Goal: Information Seeking & Learning: Check status

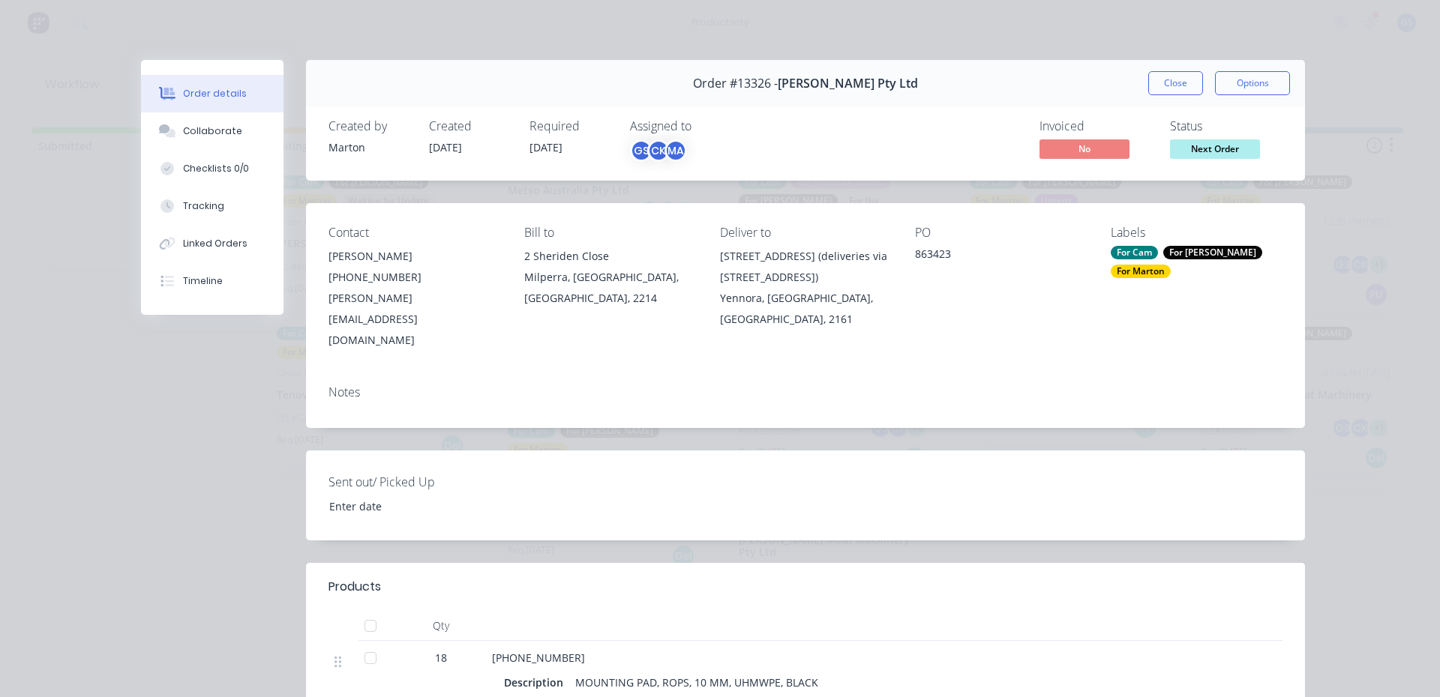
click at [1159, 97] on div "Order #13326 - [PERSON_NAME] Pty Ltd Close Options" at bounding box center [805, 83] width 999 height 47
click at [1177, 89] on button "Close" at bounding box center [1175, 83] width 55 height 24
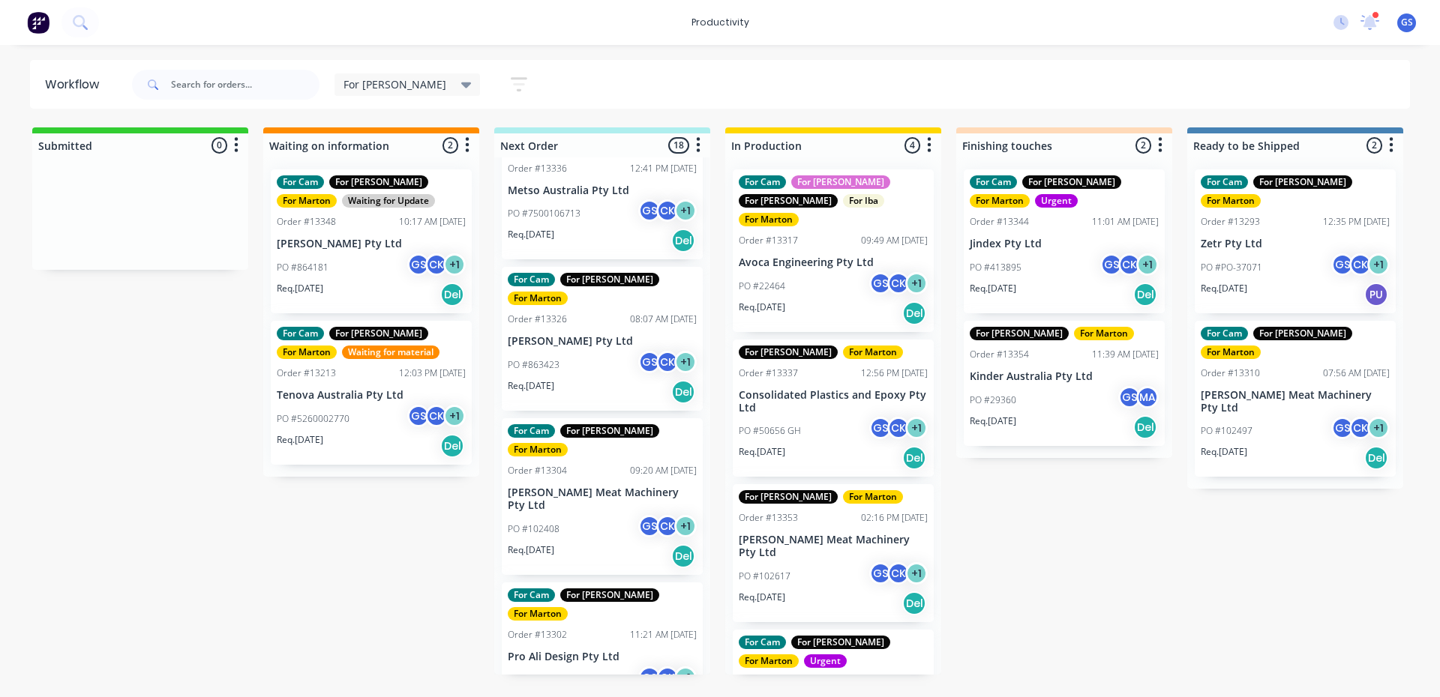
click at [1015, 385] on div "For [PERSON_NAME] For [PERSON_NAME] Order #13354 11:39 AM [DATE] Kinder Austral…" at bounding box center [1064, 383] width 201 height 125
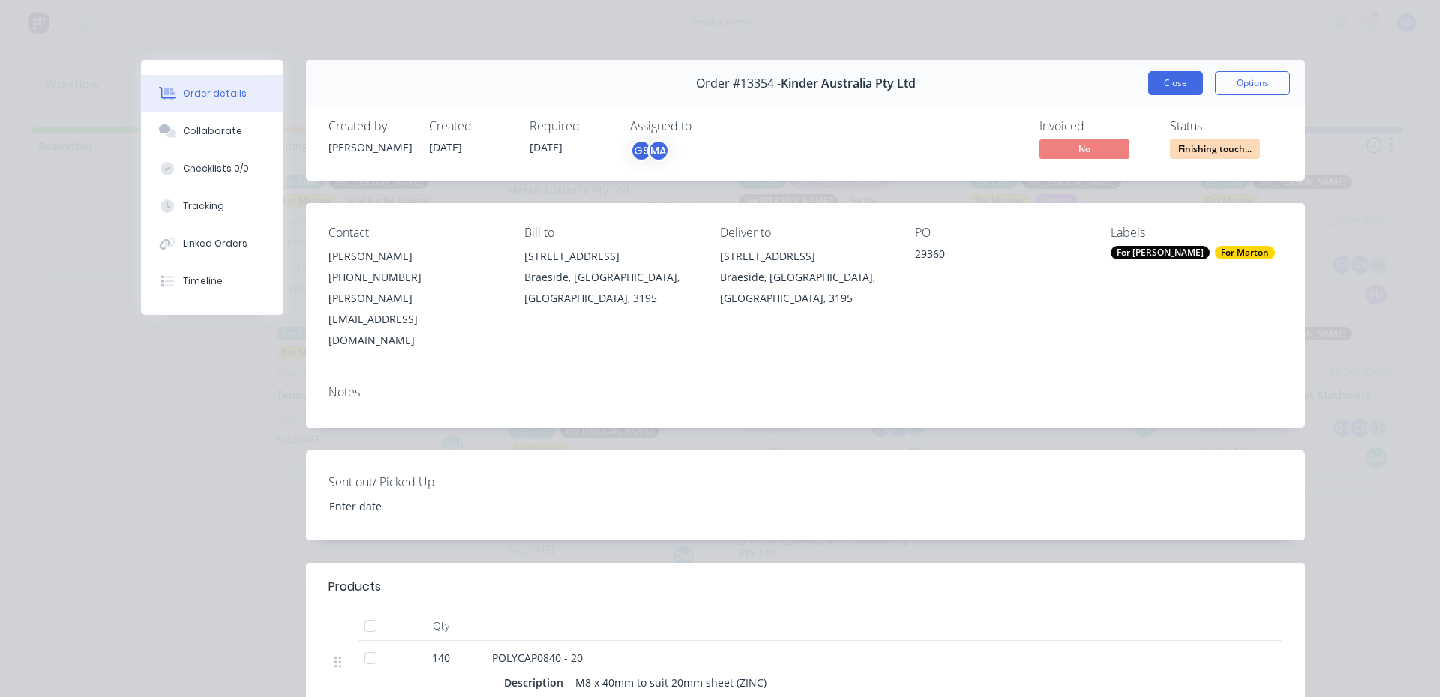
click at [1166, 73] on button "Close" at bounding box center [1175, 83] width 55 height 24
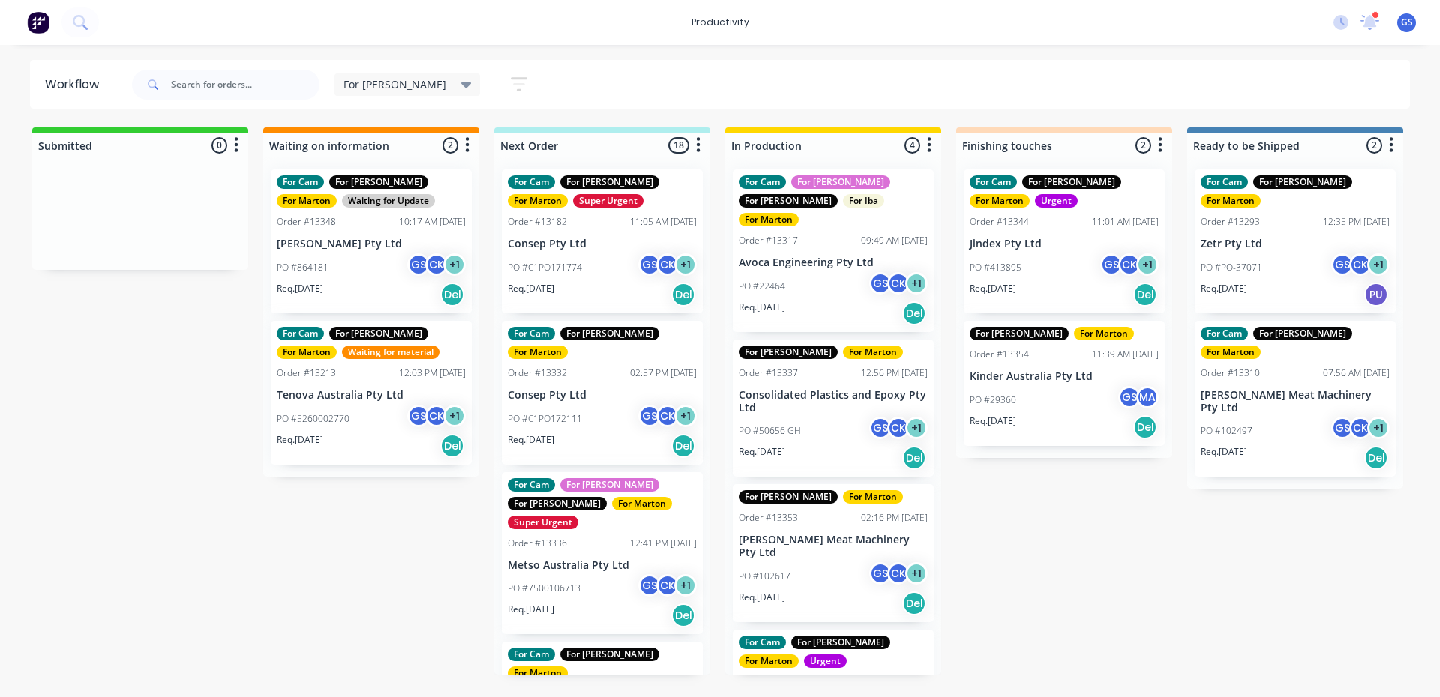
click at [604, 247] on div "For Cam For [PERSON_NAME] For [PERSON_NAME] Super Urgent Order #13182 11:05 AM …" at bounding box center [602, 415] width 216 height 517
click at [595, 236] on div "For Cam For [PERSON_NAME] For [PERSON_NAME] Super Urgent Order #13182 11:05 AM …" at bounding box center [602, 241] width 201 height 144
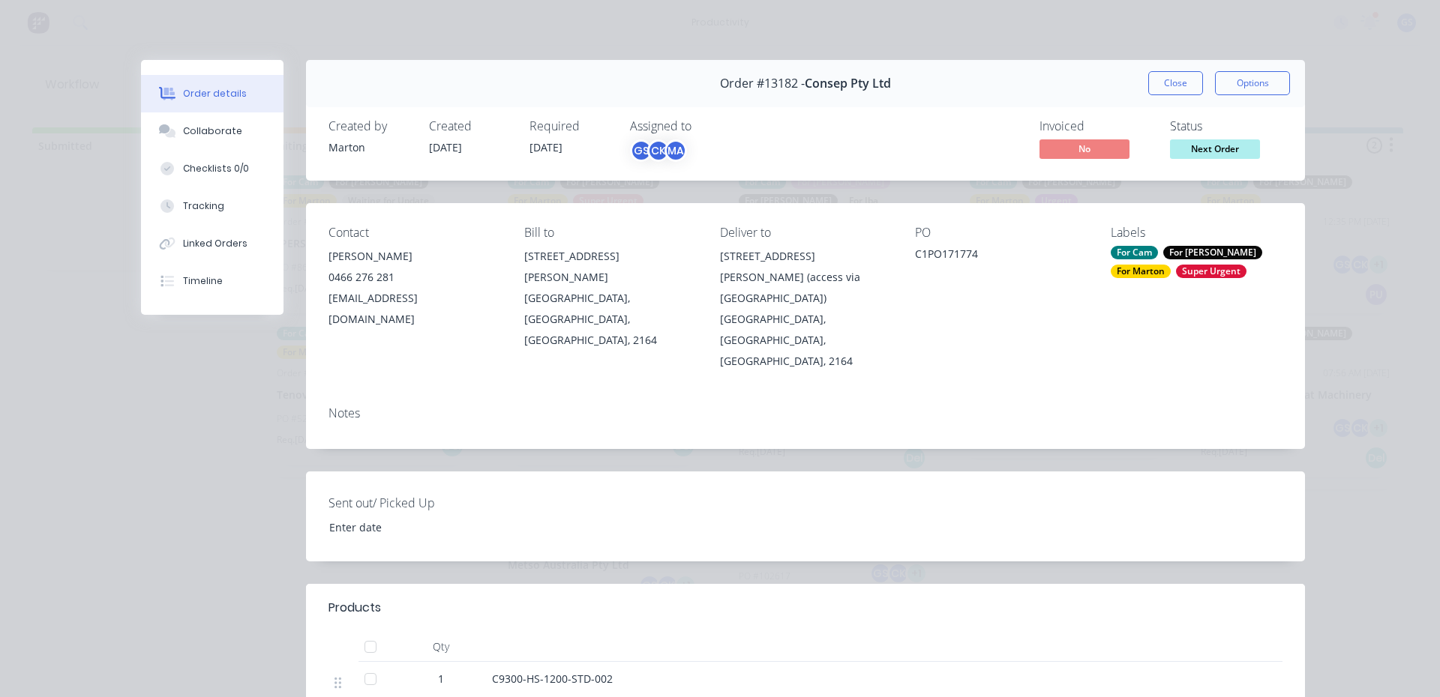
click at [1179, 85] on button "Close" at bounding box center [1175, 83] width 55 height 24
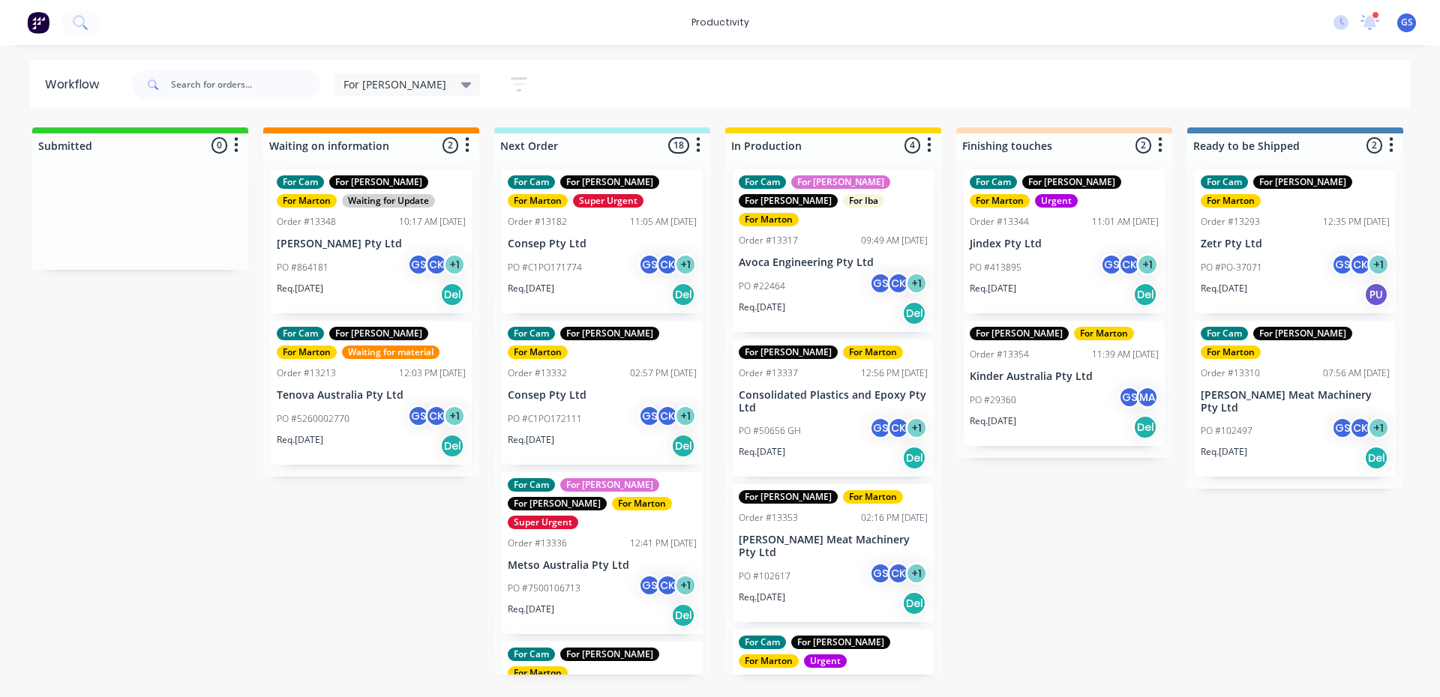
click at [765, 389] on p "Consolidated Plastics and Epoxy Pty Ltd" at bounding box center [833, 401] width 189 height 25
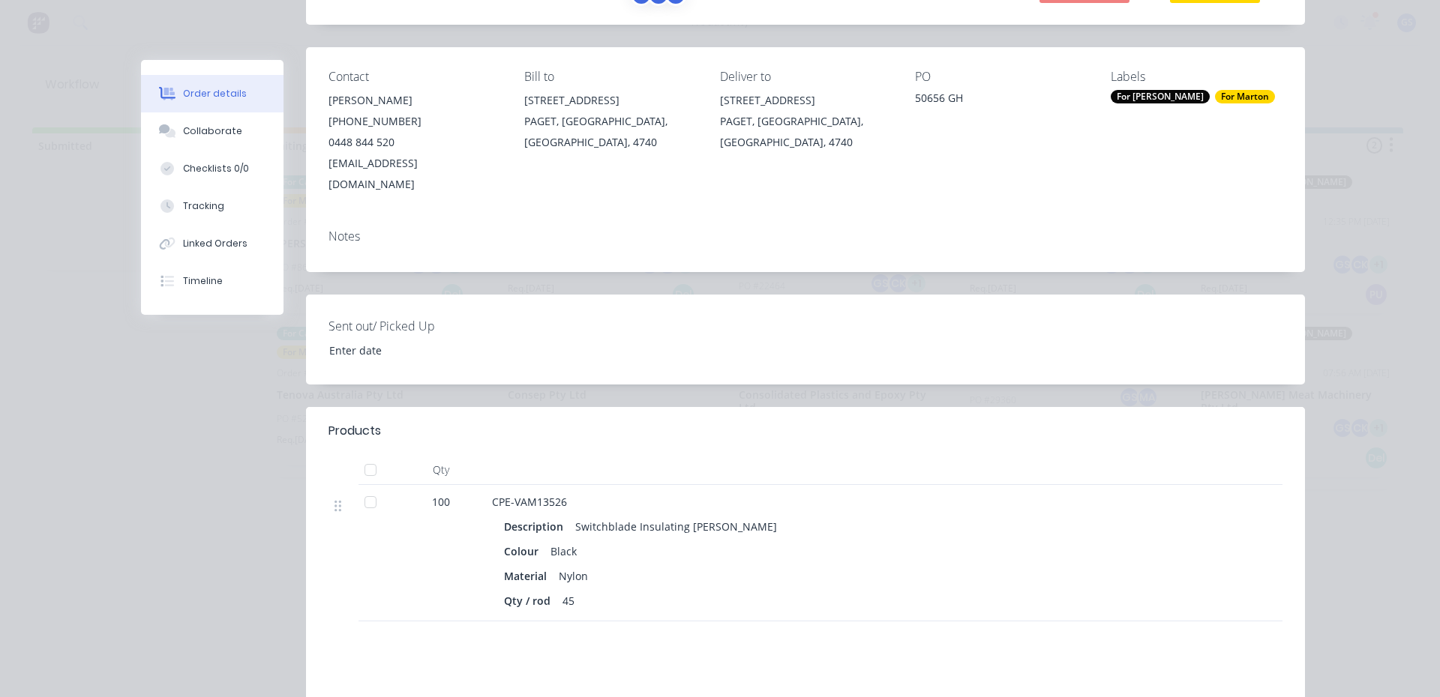
scroll to position [150, 0]
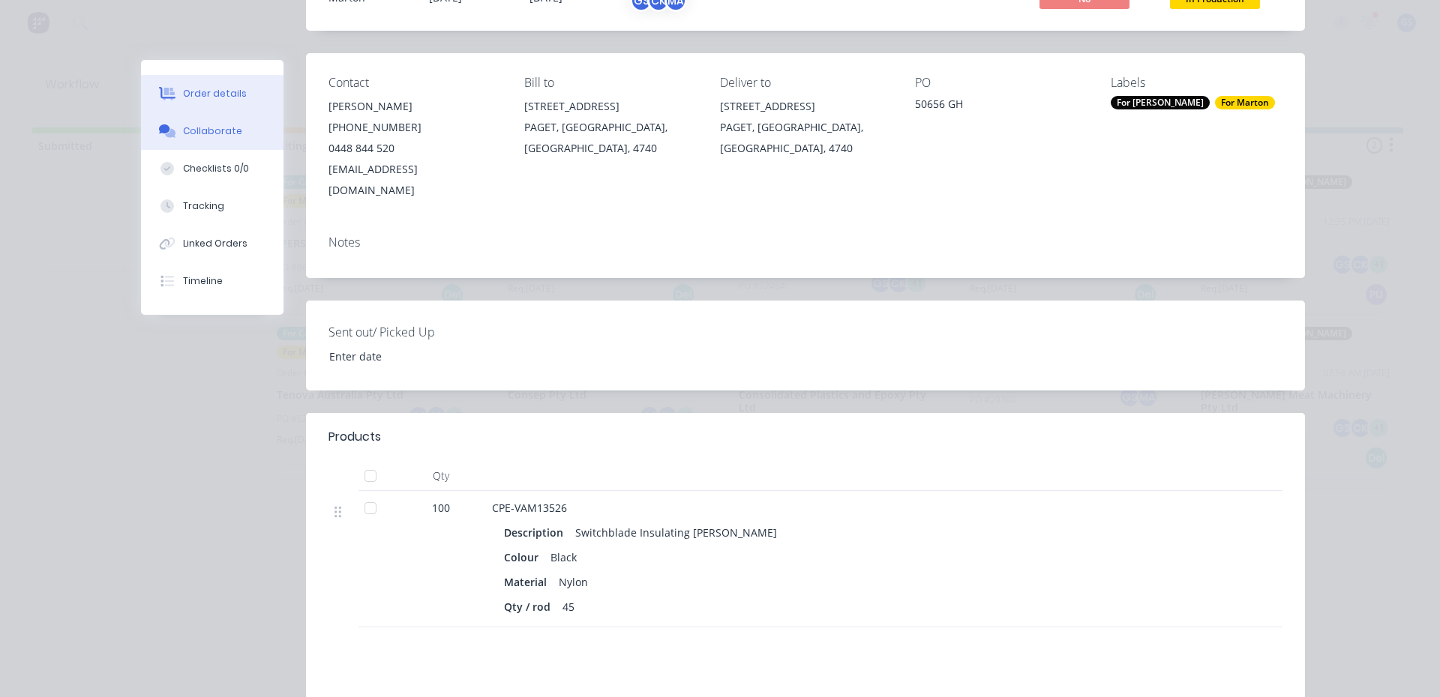
click at [243, 141] on button "Collaborate" at bounding box center [212, 130] width 142 height 37
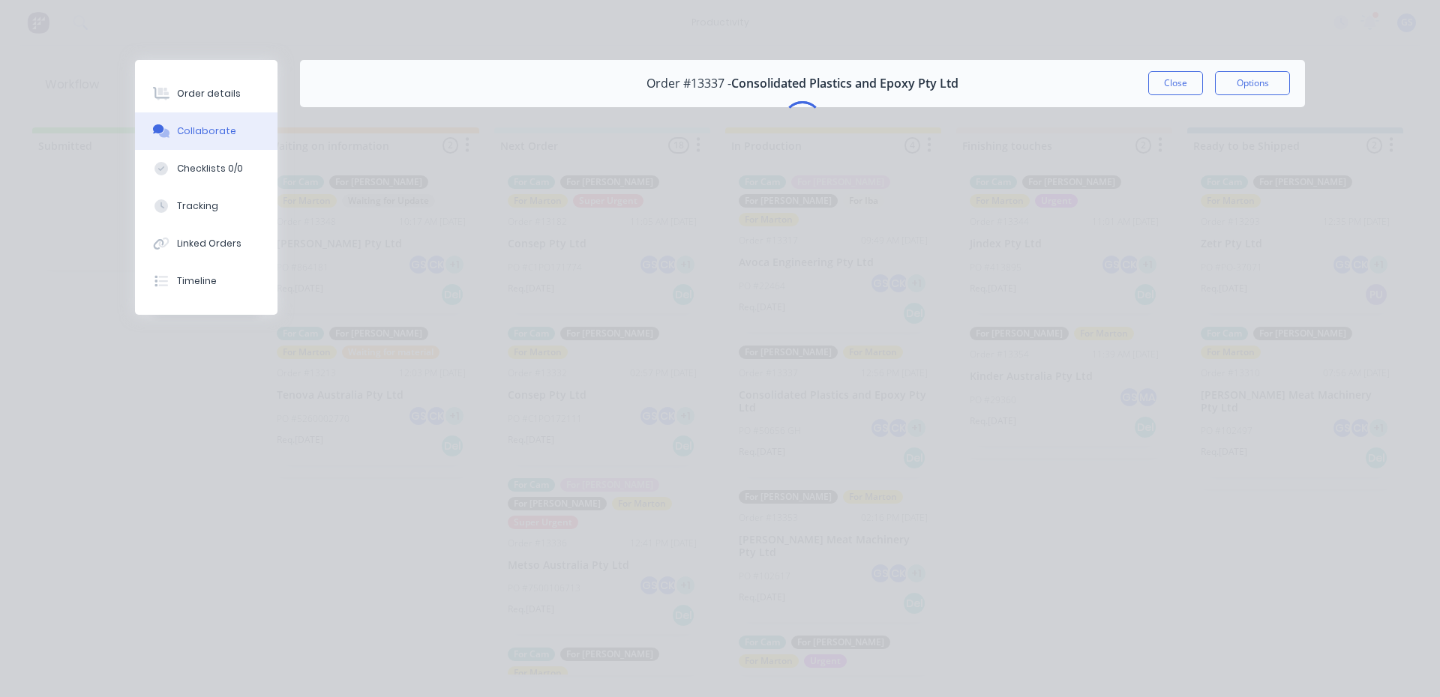
scroll to position [0, 0]
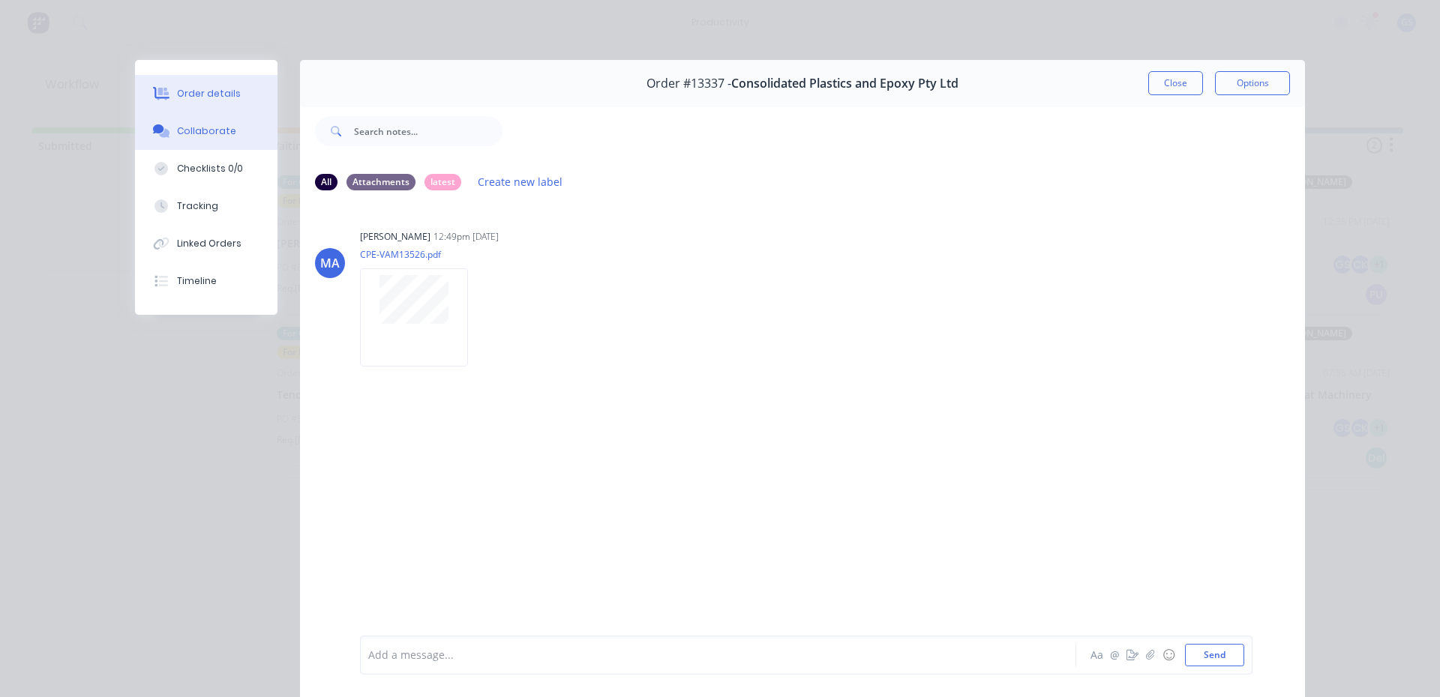
click at [237, 106] on button "Order details" at bounding box center [206, 93] width 142 height 37
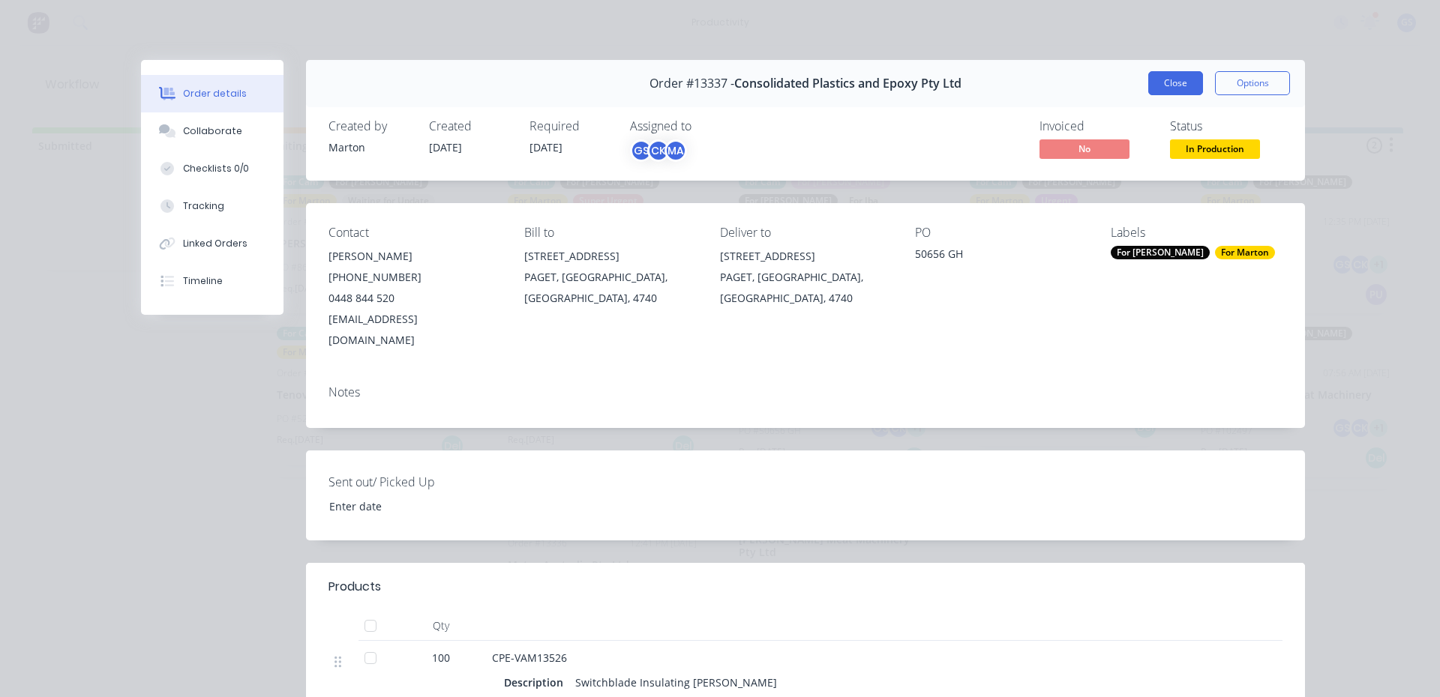
click at [1148, 79] on button "Close" at bounding box center [1175, 83] width 55 height 24
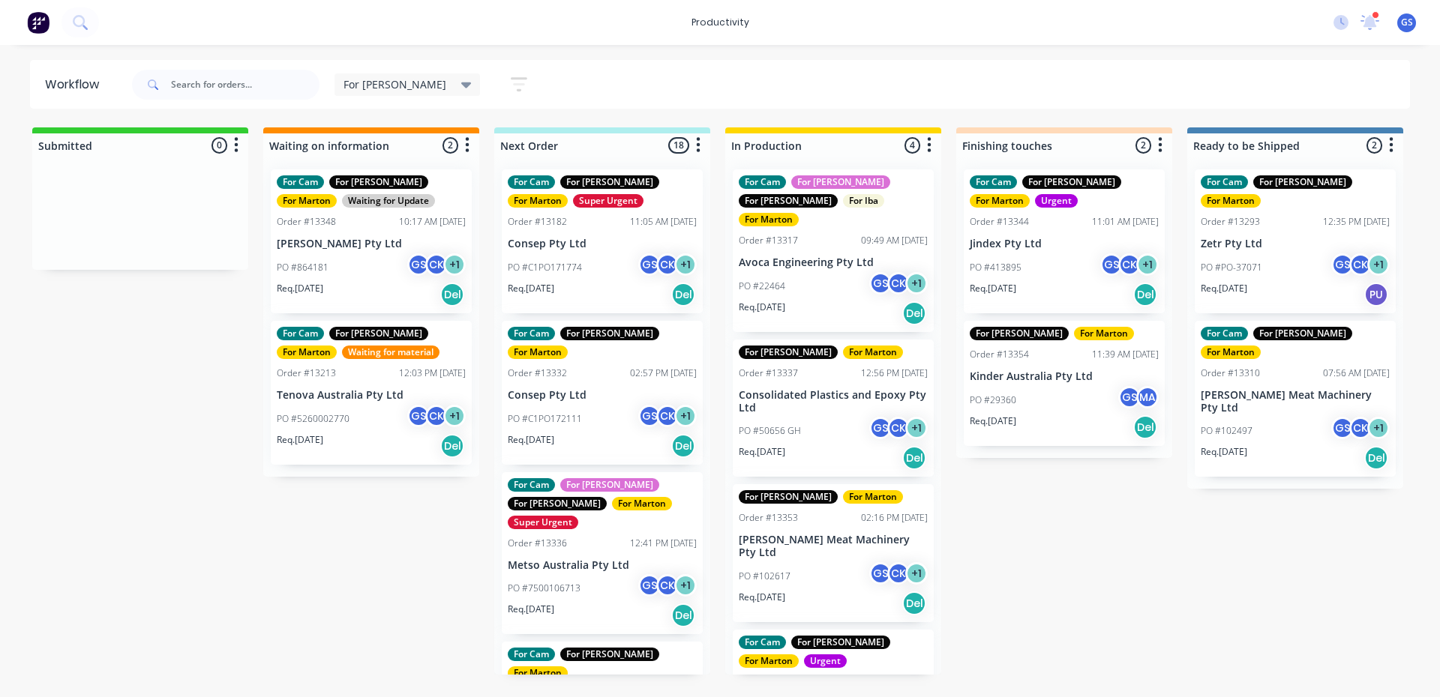
click at [805, 676] on div "Order #13352 12:26 PM [DATE]" at bounding box center [833, 682] width 189 height 13
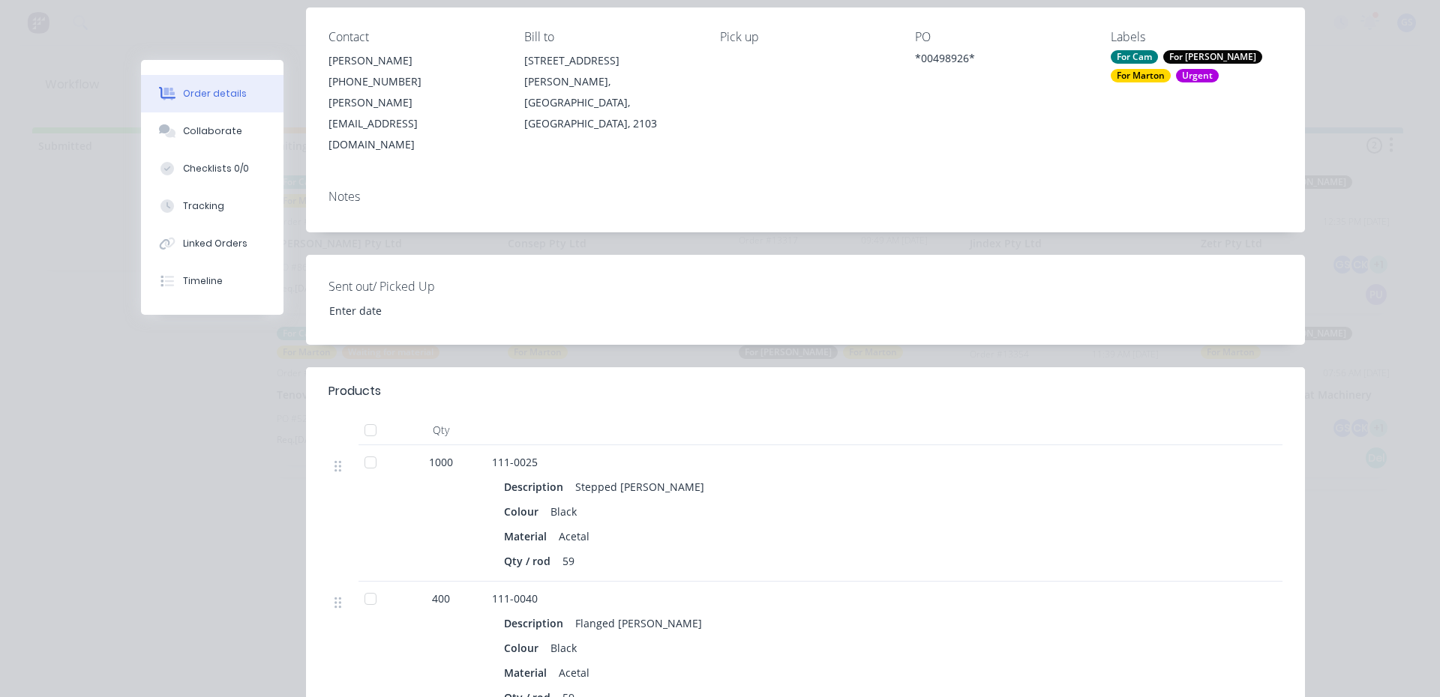
scroll to position [225, 0]
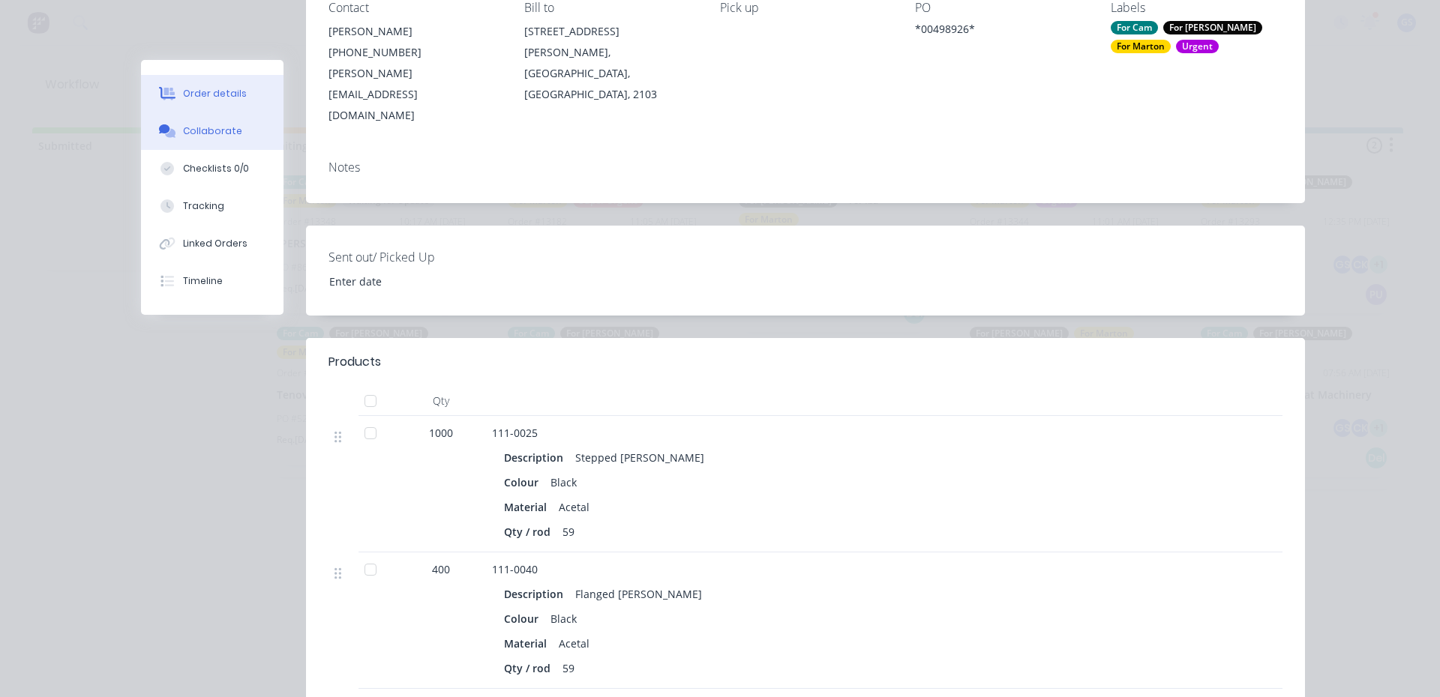
click at [223, 140] on button "Collaborate" at bounding box center [212, 130] width 142 height 37
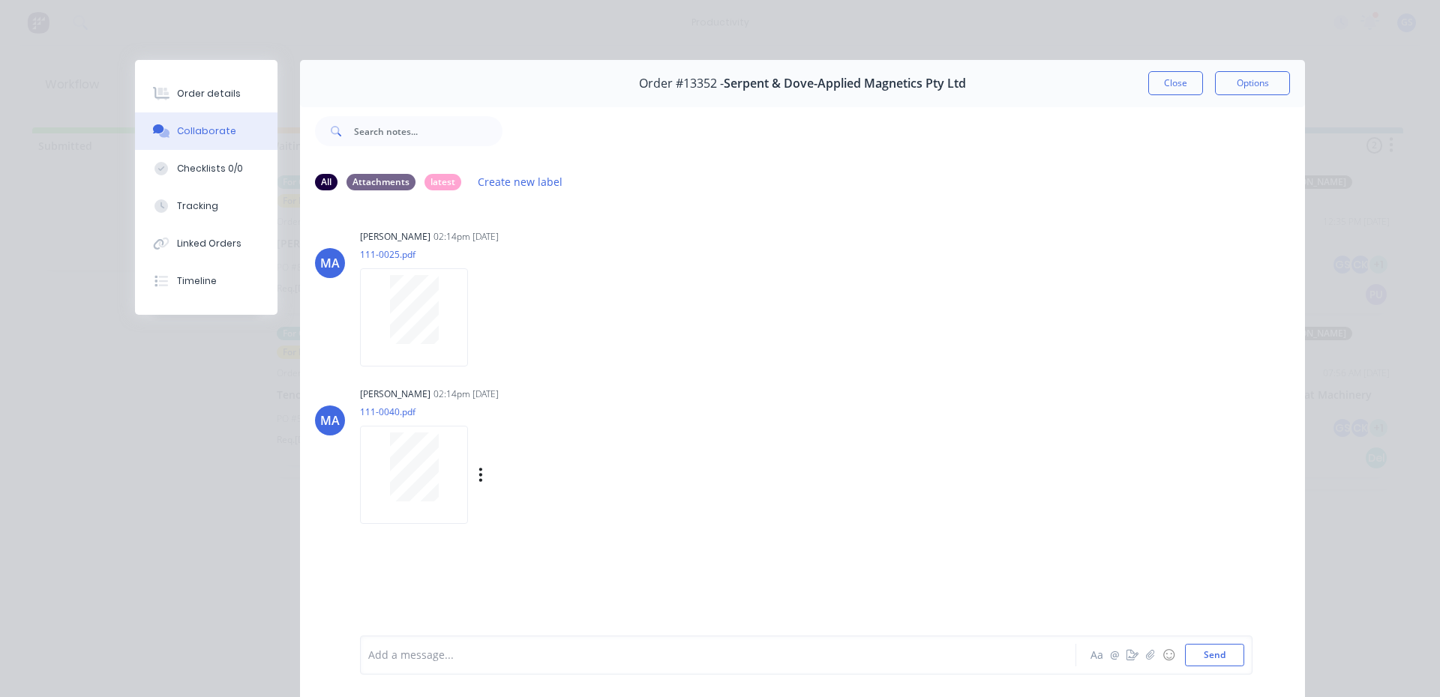
click at [429, 386] on div "[PERSON_NAME] 02:14pm [DATE][PHONE_NUMBER].pdf Labels Download" at bounding box center [594, 450] width 469 height 135
click at [204, 92] on div "Order details" at bounding box center [209, 93] width 64 height 13
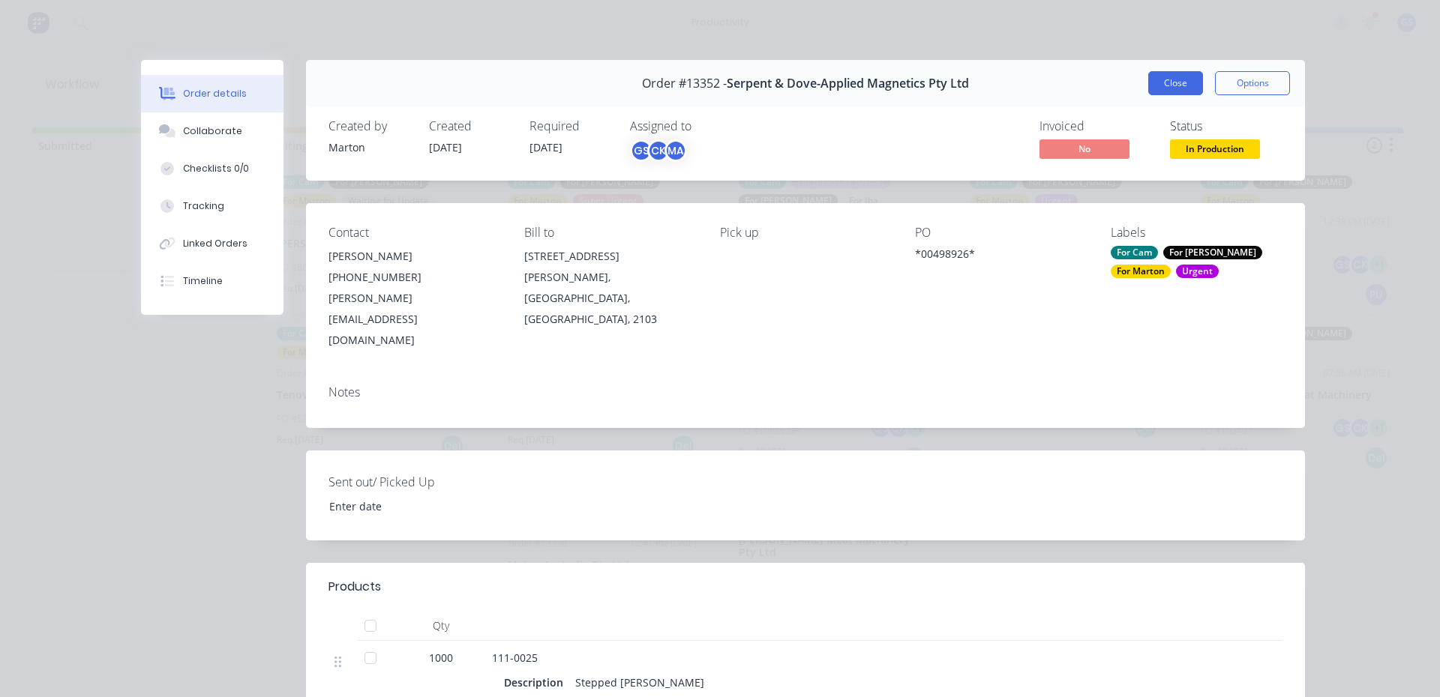
click at [1166, 88] on button "Close" at bounding box center [1175, 83] width 55 height 24
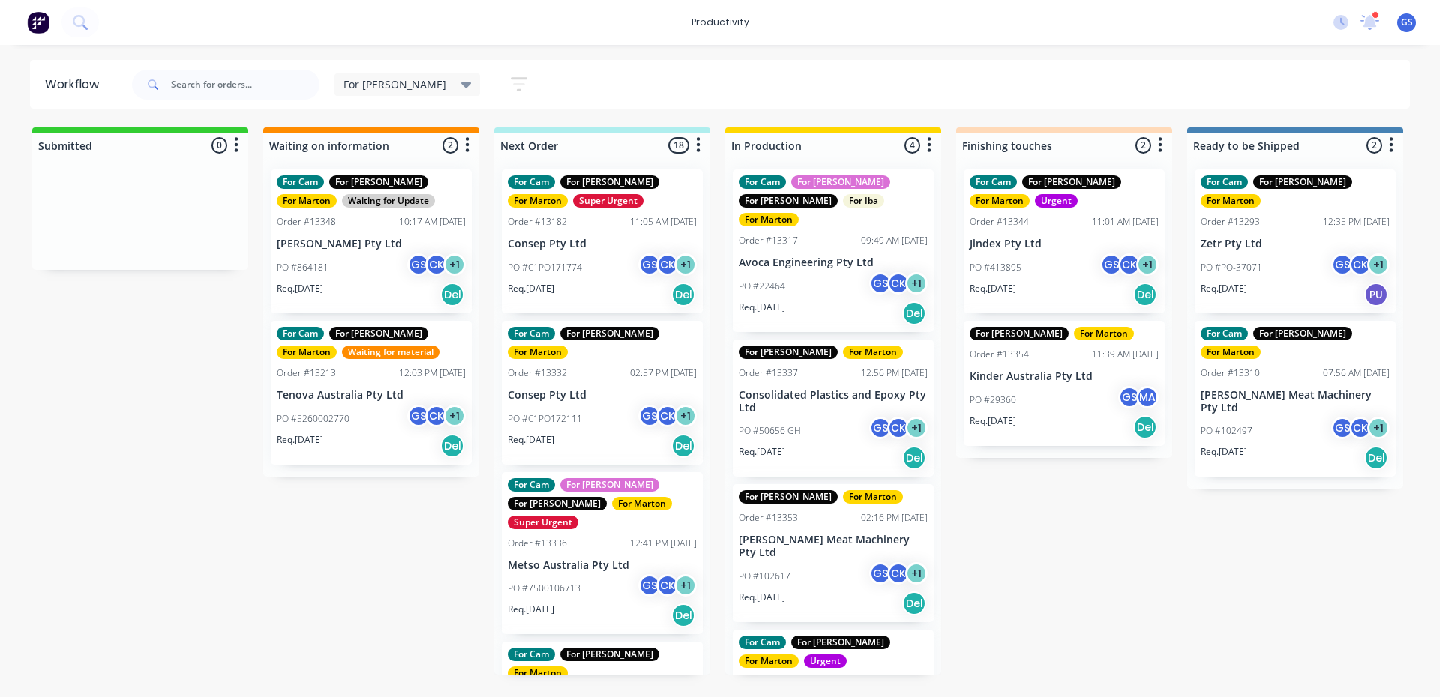
drag, startPoint x: 745, startPoint y: 547, endPoint x: 937, endPoint y: 705, distance: 248.9
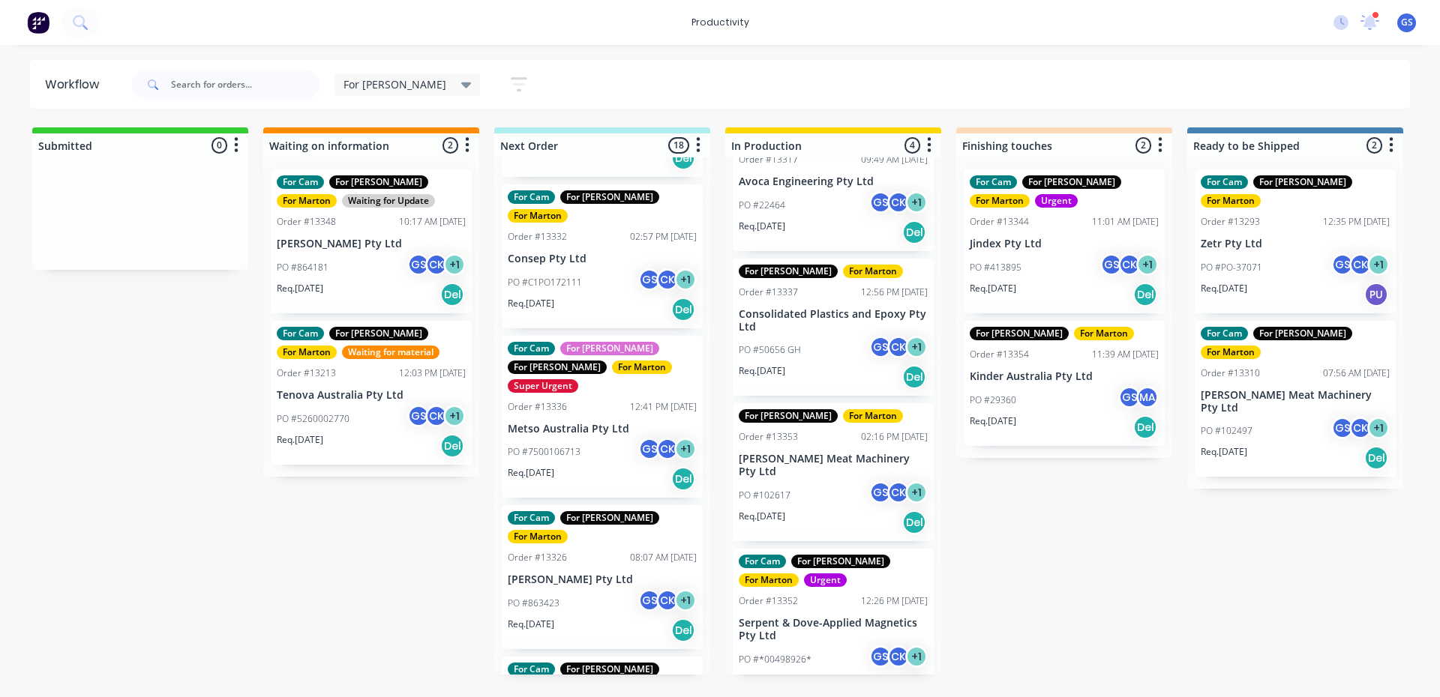
scroll to position [150, 0]
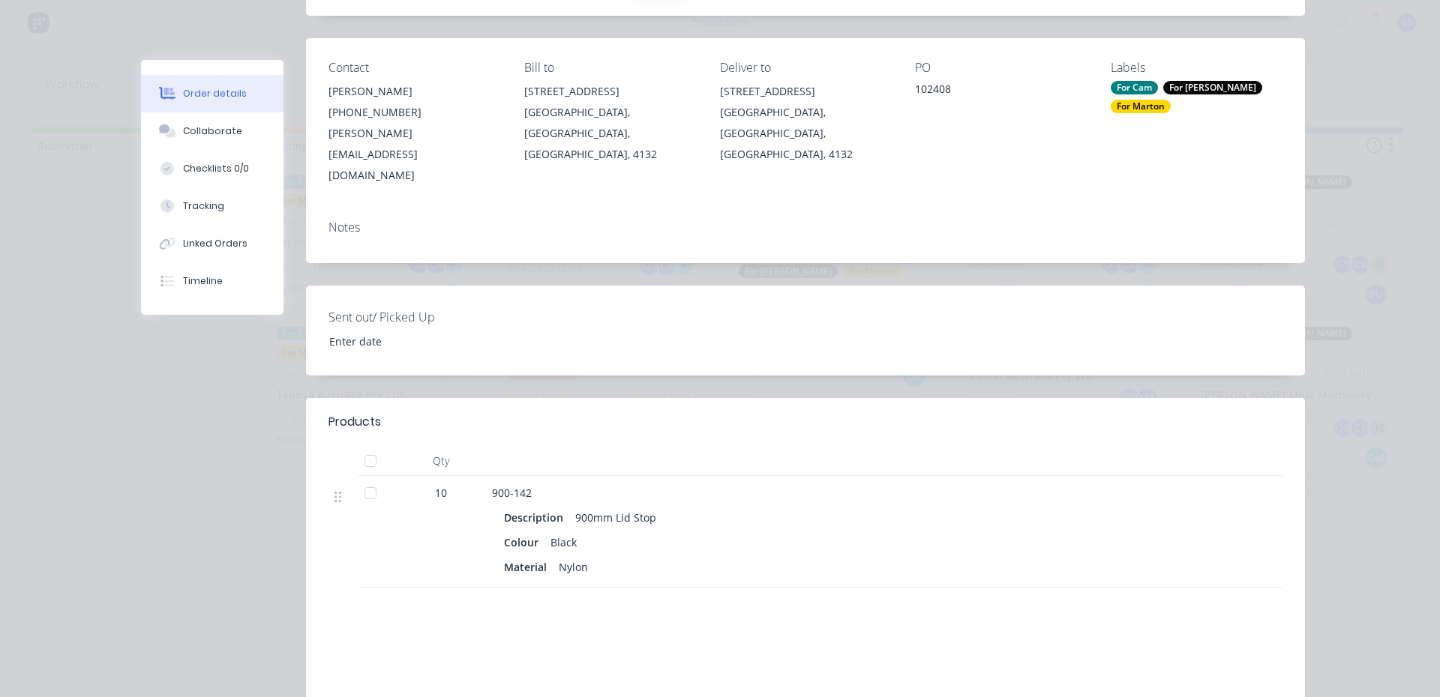
scroll to position [0, 0]
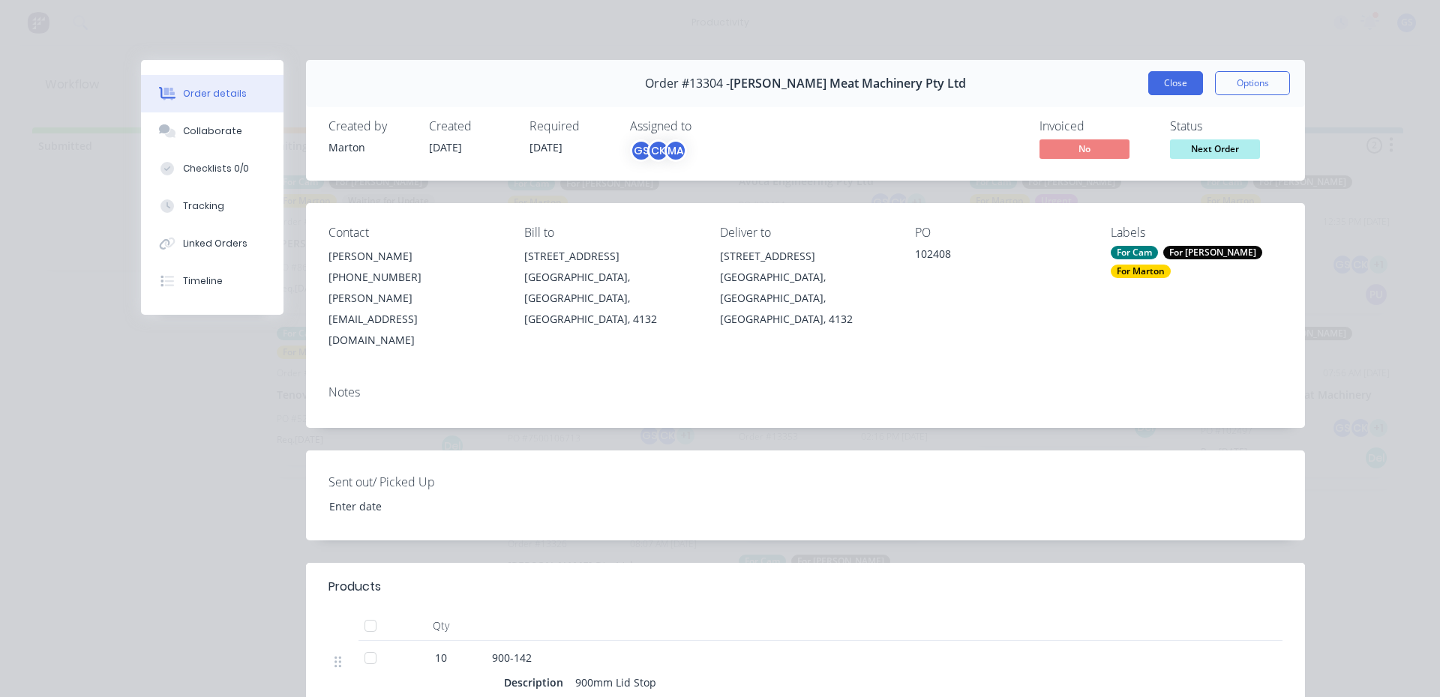
click at [1177, 91] on button "Close" at bounding box center [1175, 83] width 55 height 24
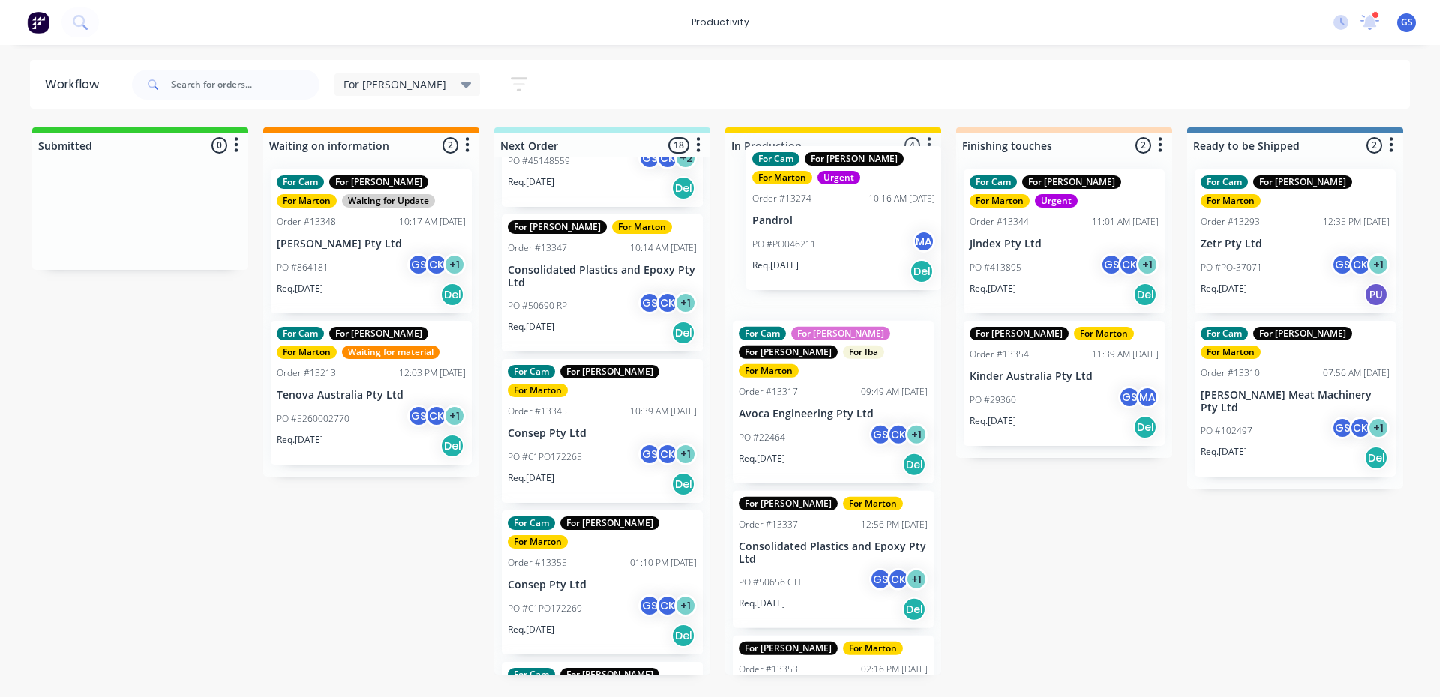
drag, startPoint x: 571, startPoint y: 556, endPoint x: 818, endPoint y: 218, distance: 418.7
click at [818, 218] on div "Submitted 0 Sort By Created date Required date Order number Customer name Most …" at bounding box center [1022, 400] width 2066 height 547
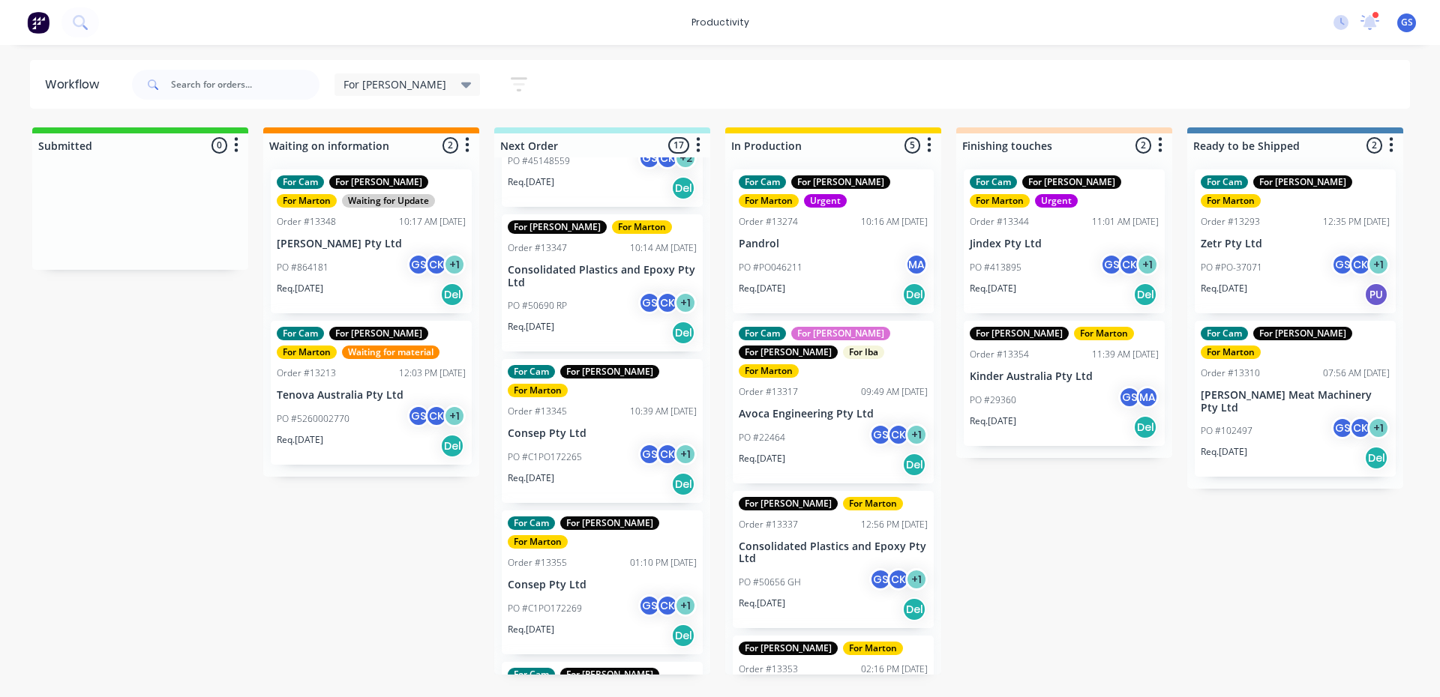
click at [815, 236] on div "For Cam For [PERSON_NAME] For [PERSON_NAME] Order #13274 10:16 AM [DATE] Pandro…" at bounding box center [833, 415] width 216 height 517
click at [817, 249] on div "For Cam For [PERSON_NAME] For [PERSON_NAME] Order #13274 10:16 AM [DATE] Pandro…" at bounding box center [833, 415] width 216 height 517
click at [800, 268] on div "For Cam For [PERSON_NAME] For [PERSON_NAME] Order #13274 10:16 AM [DATE] Pandro…" at bounding box center [833, 415] width 216 height 517
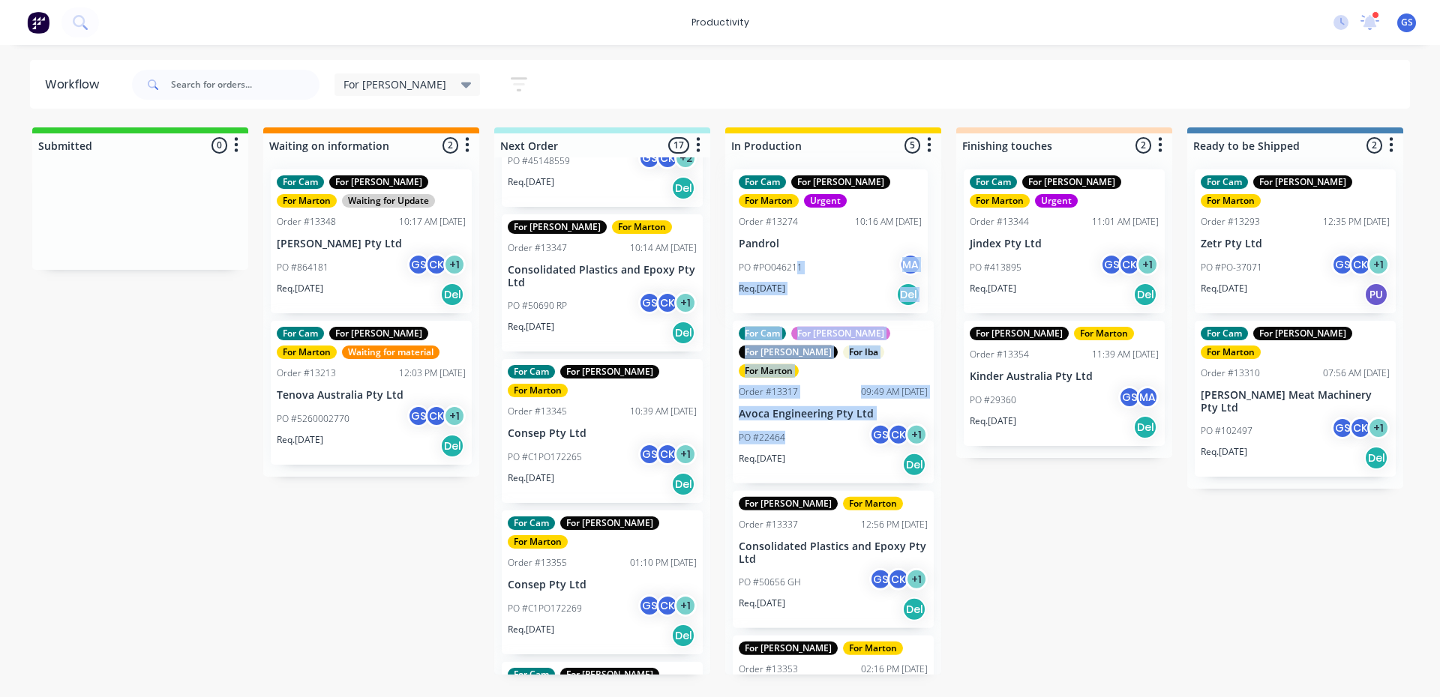
click at [796, 268] on div "For Cam For [PERSON_NAME] For [PERSON_NAME] Order #13274 10:16 AM [DATE] Pandro…" at bounding box center [833, 415] width 216 height 517
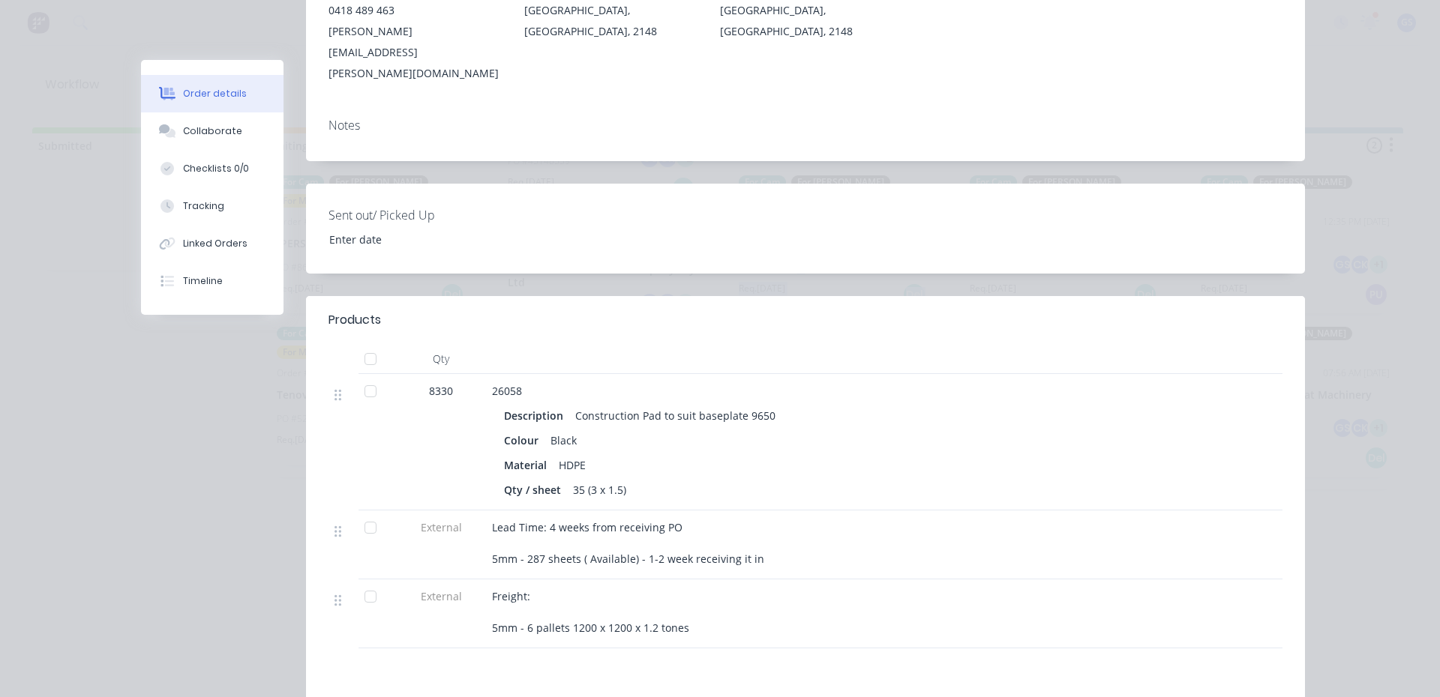
scroll to position [300, 0]
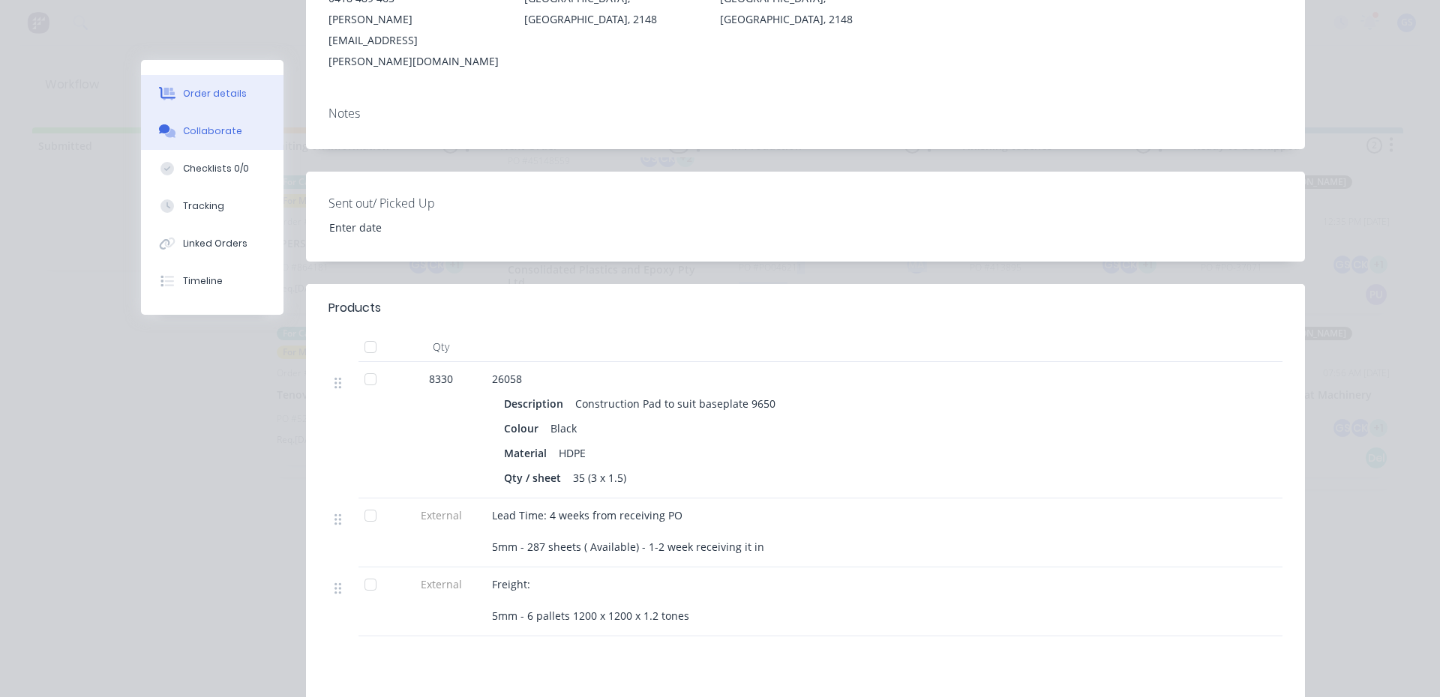
click at [232, 142] on button "Collaborate" at bounding box center [212, 130] width 142 height 37
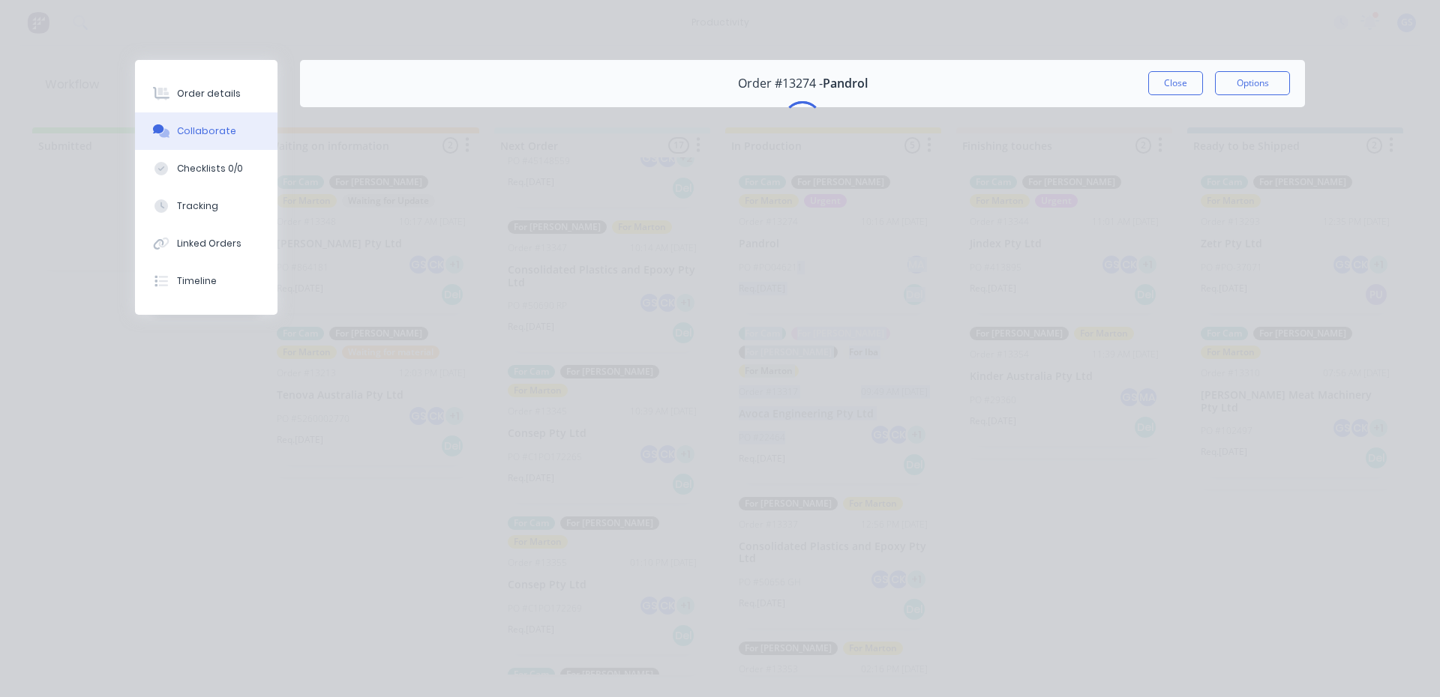
scroll to position [0, 0]
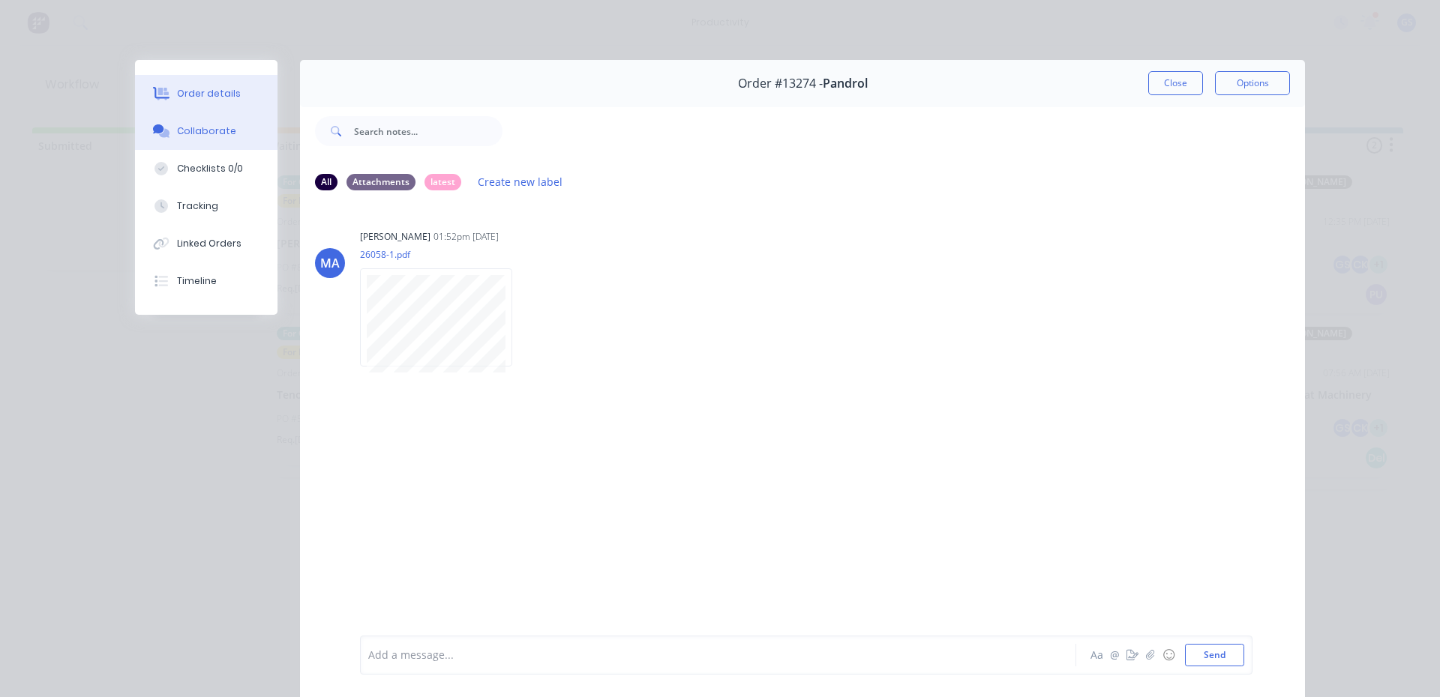
click at [181, 89] on div "Order details" at bounding box center [209, 93] width 64 height 13
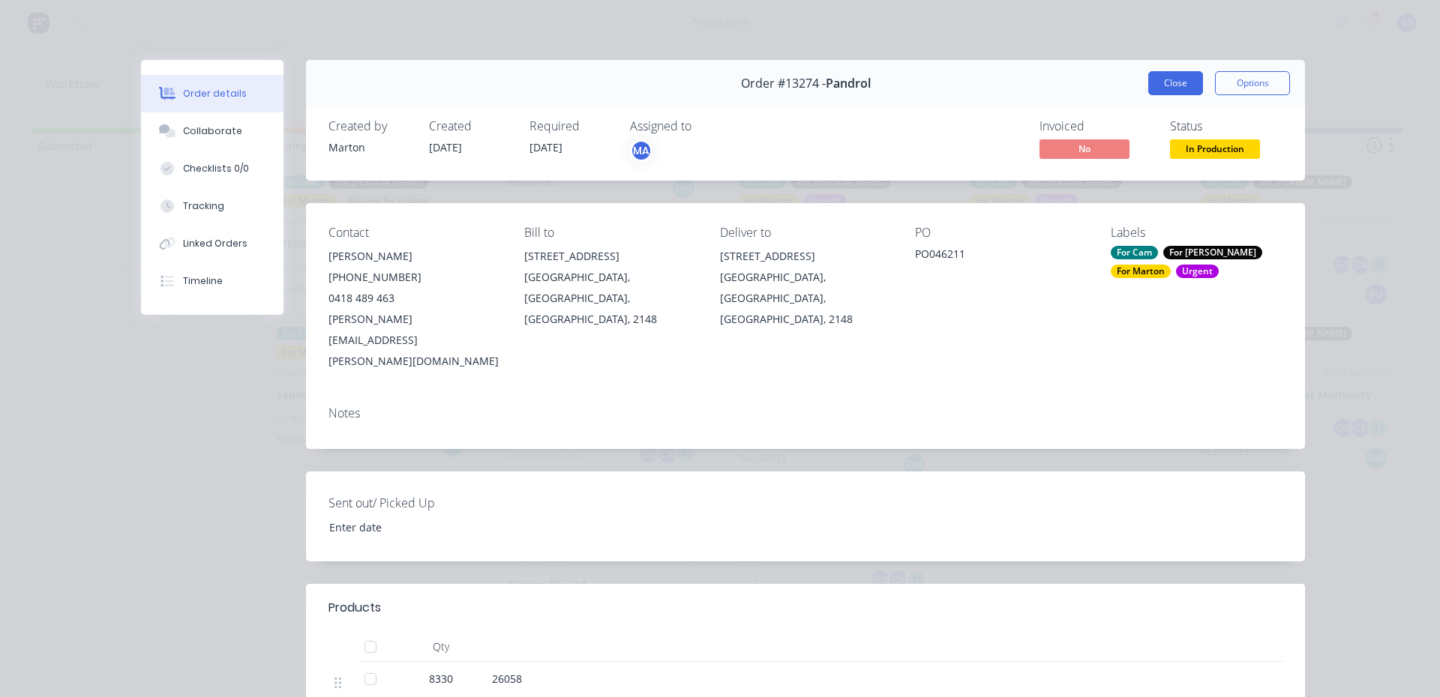
drag, startPoint x: 1150, startPoint y: 70, endPoint x: 1151, endPoint y: 79, distance: 8.3
click at [1142, 66] on div "Order #13274 - Pandrol Close Options" at bounding box center [805, 83] width 999 height 47
drag, startPoint x: 1149, startPoint y: 77, endPoint x: 1156, endPoint y: 84, distance: 10.1
click at [1148, 76] on button "Close" at bounding box center [1175, 83] width 55 height 24
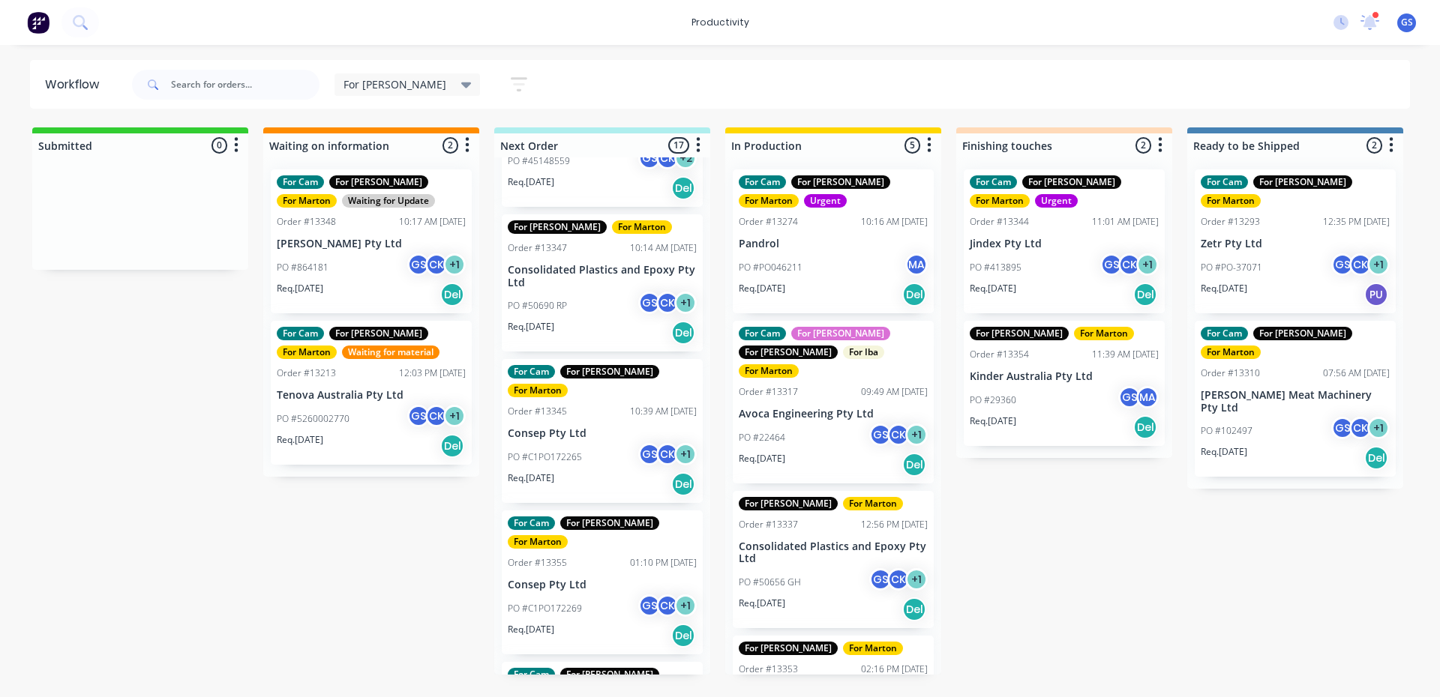
click at [920, 73] on div "For [PERSON_NAME] Save new view None edit For [PERSON_NAME] (Default) edit For …" at bounding box center [770, 84] width 1282 height 45
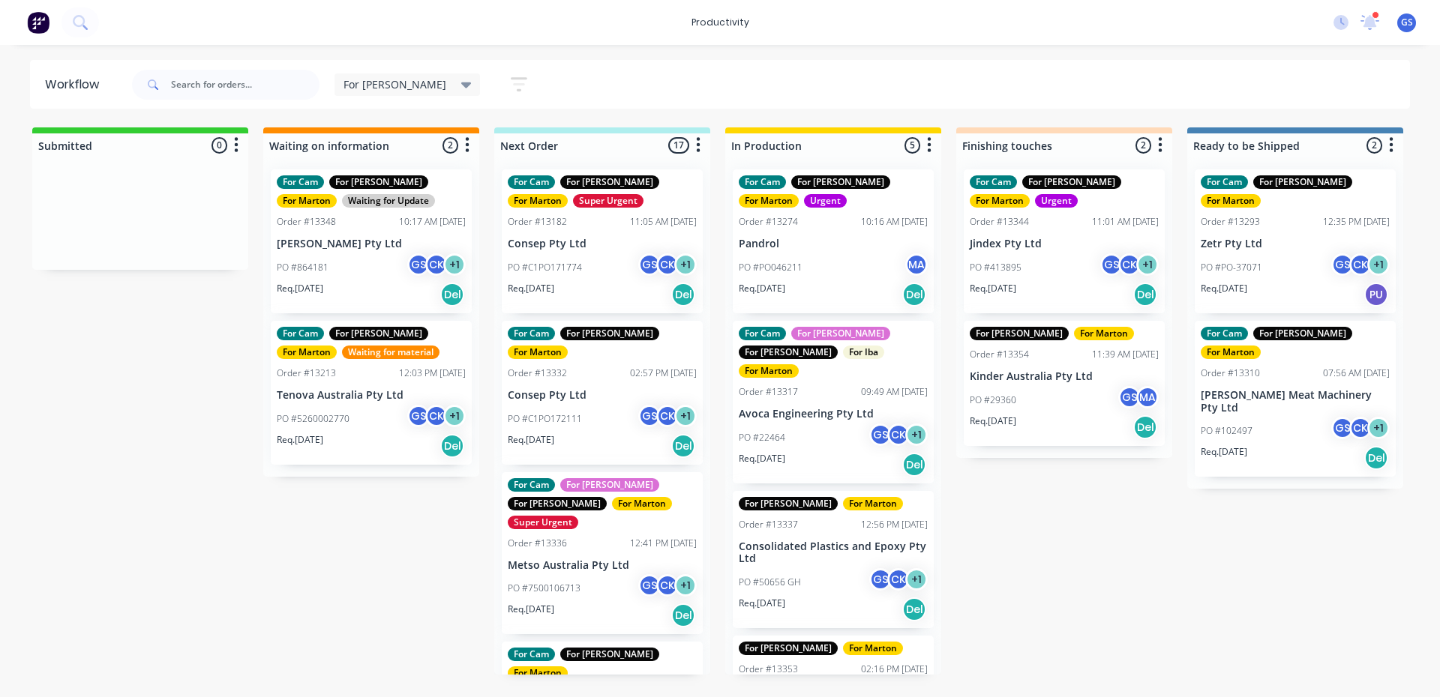
click at [793, 97] on div "For [PERSON_NAME] Save new view None edit For [PERSON_NAME] (Default) edit For …" at bounding box center [770, 84] width 1282 height 45
click at [822, 541] on p "Consolidated Plastics and Epoxy Pty Ltd" at bounding box center [833, 553] width 189 height 25
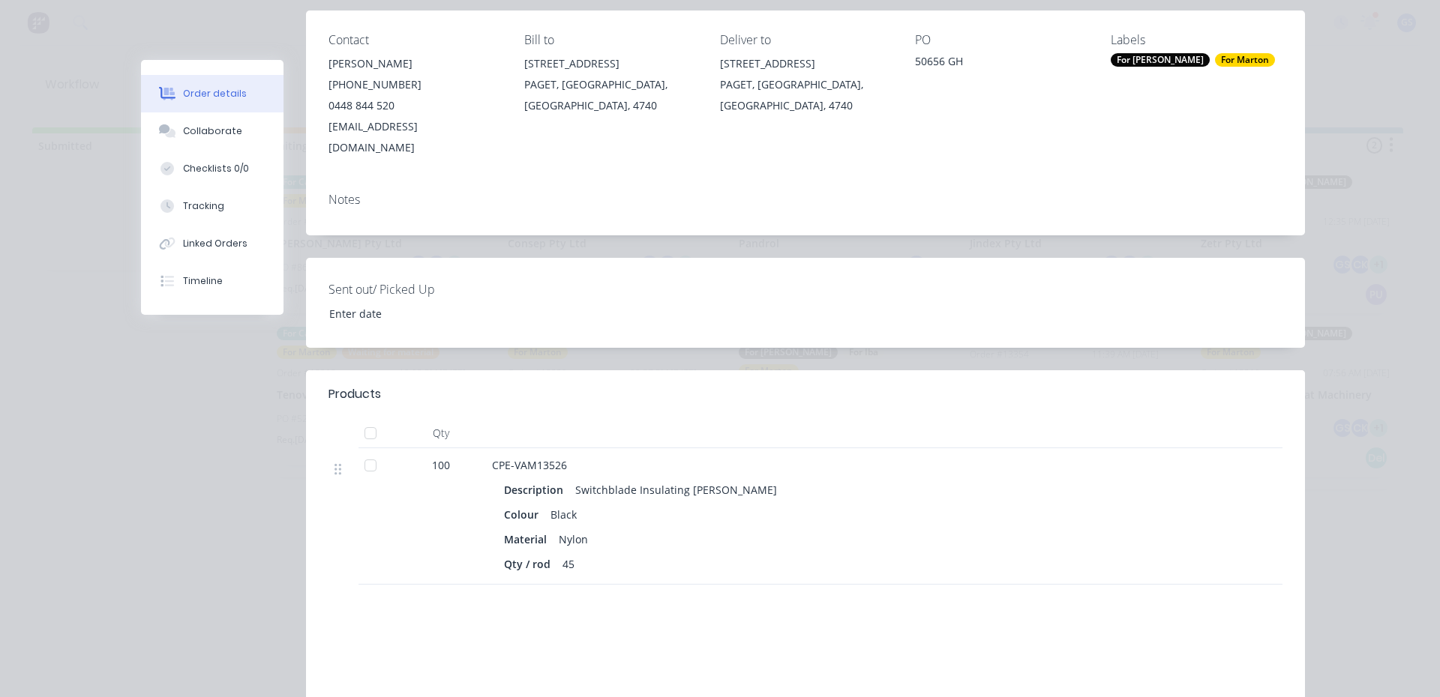
scroll to position [300, 0]
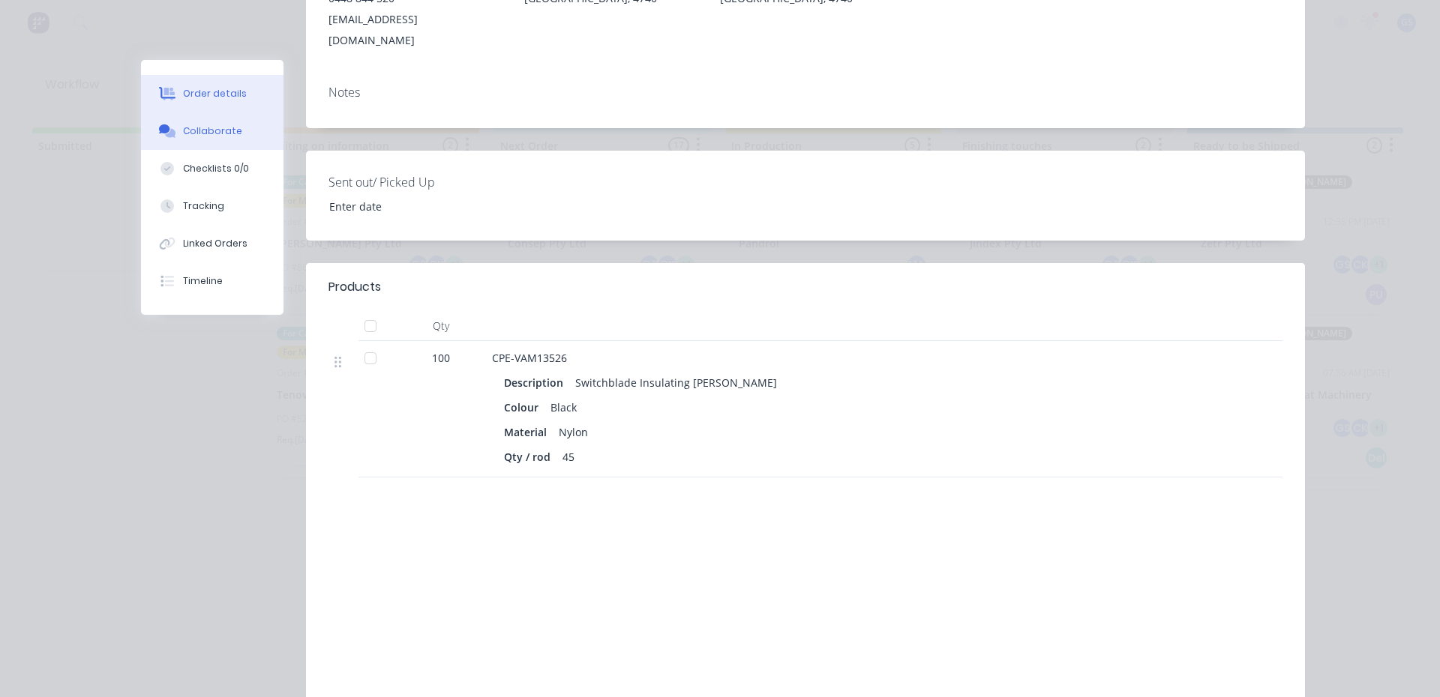
click at [201, 136] on div "Collaborate" at bounding box center [212, 130] width 59 height 13
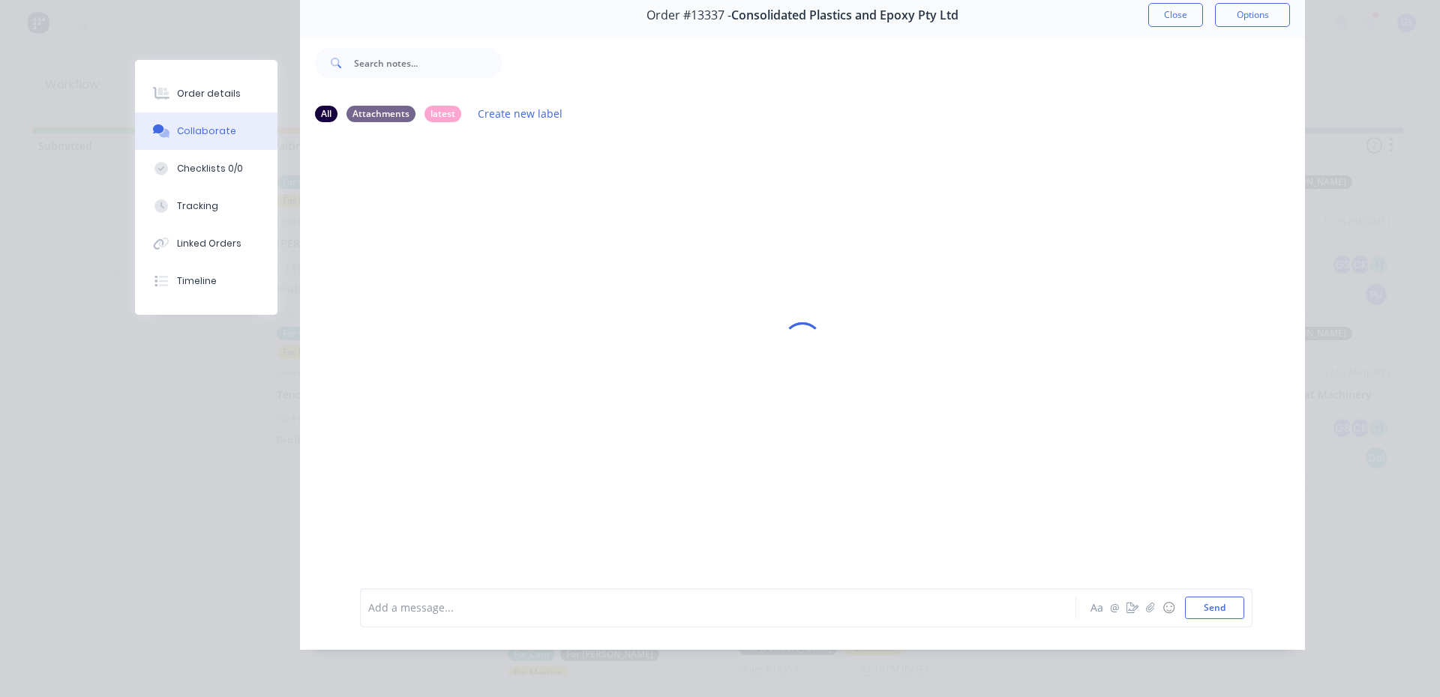
scroll to position [0, 0]
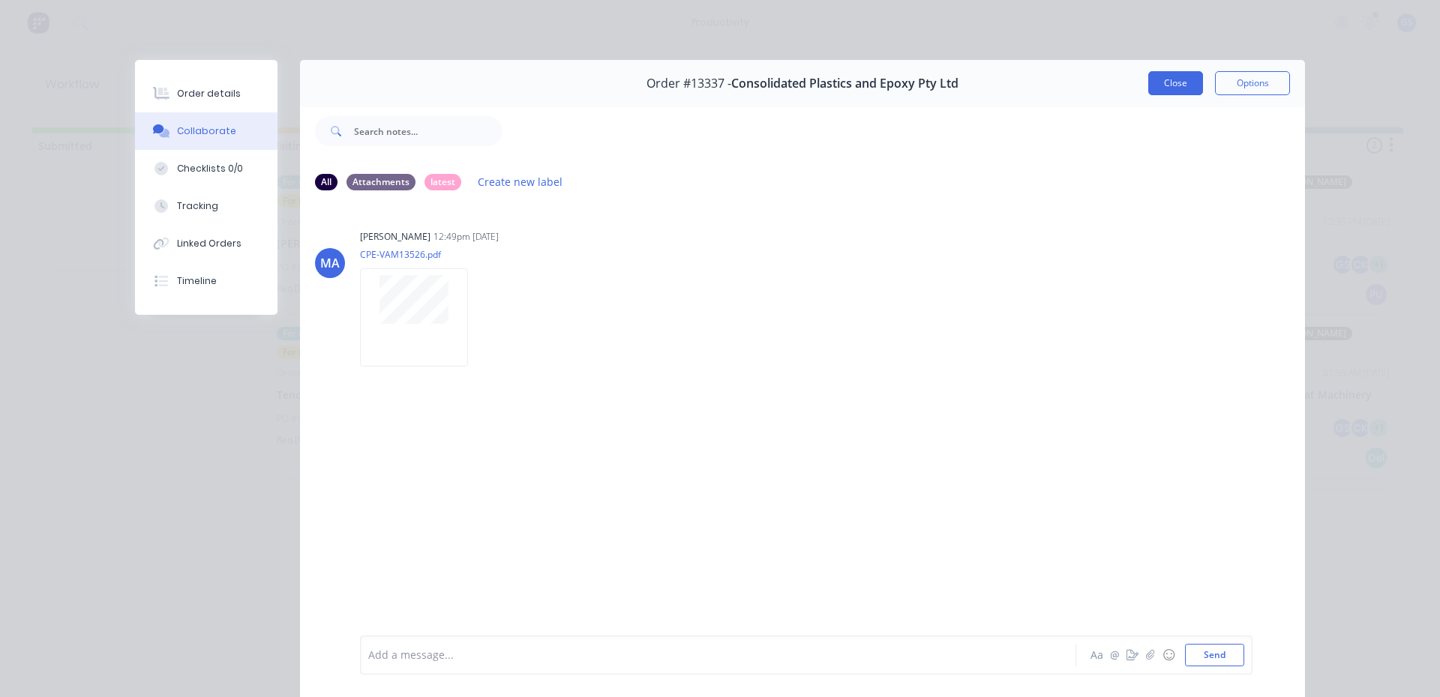
click at [1156, 79] on button "Close" at bounding box center [1175, 83] width 55 height 24
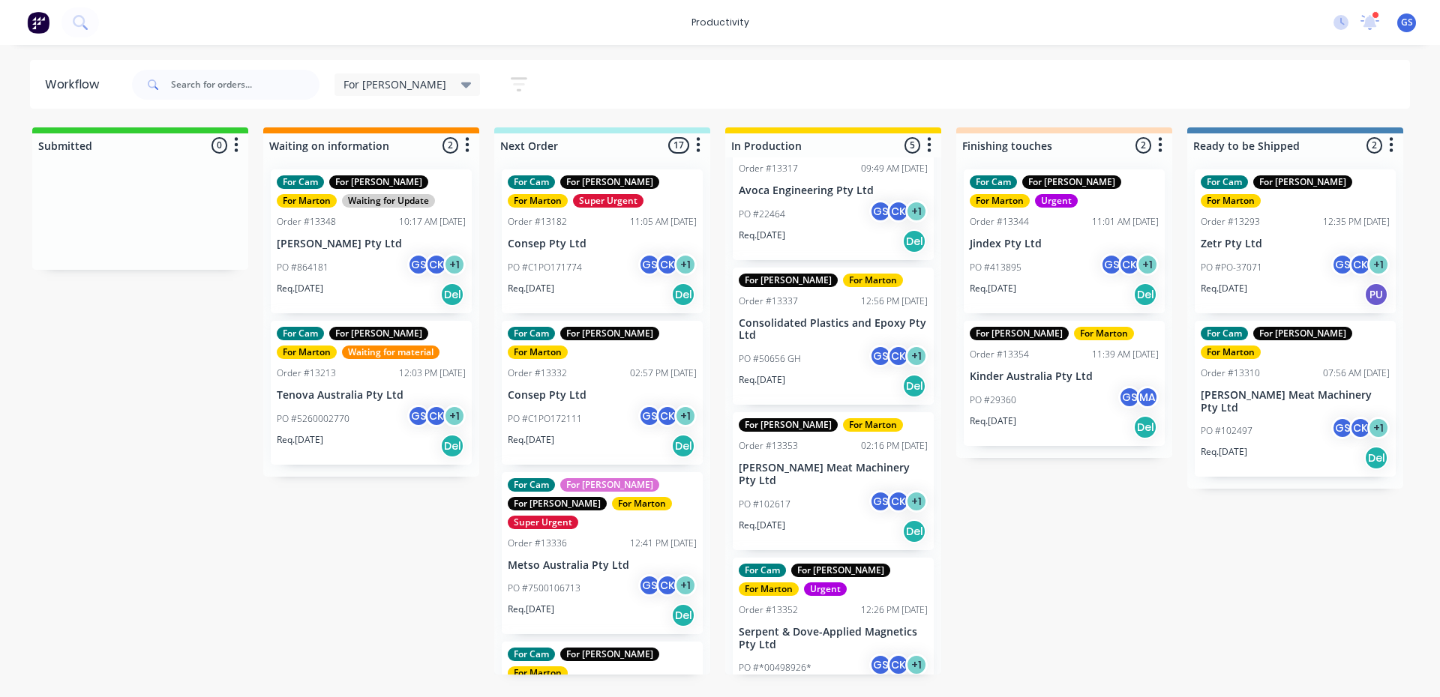
scroll to position [225, 0]
click at [595, 647] on div "For Cam For [PERSON_NAME] For [PERSON_NAME] Super Urgent Order #13182 11:05 AM …" at bounding box center [602, 415] width 216 height 517
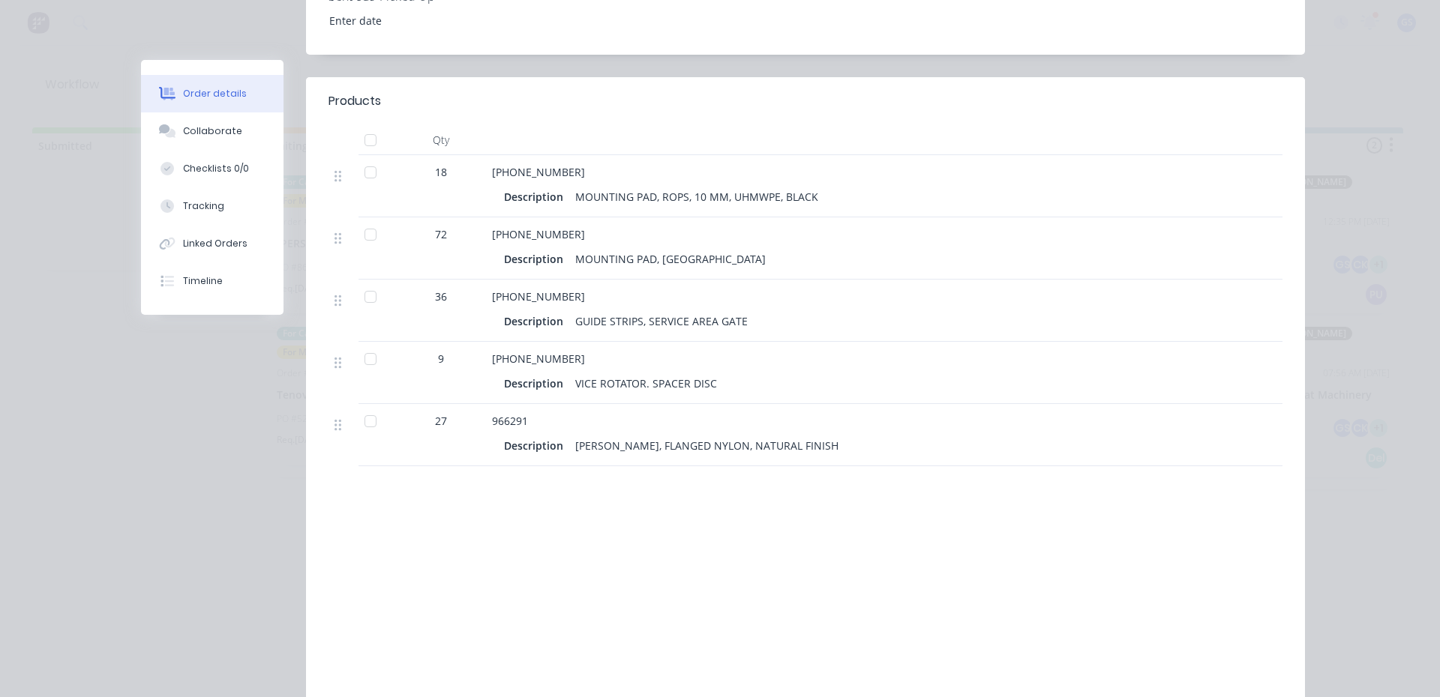
scroll to position [525, 0]
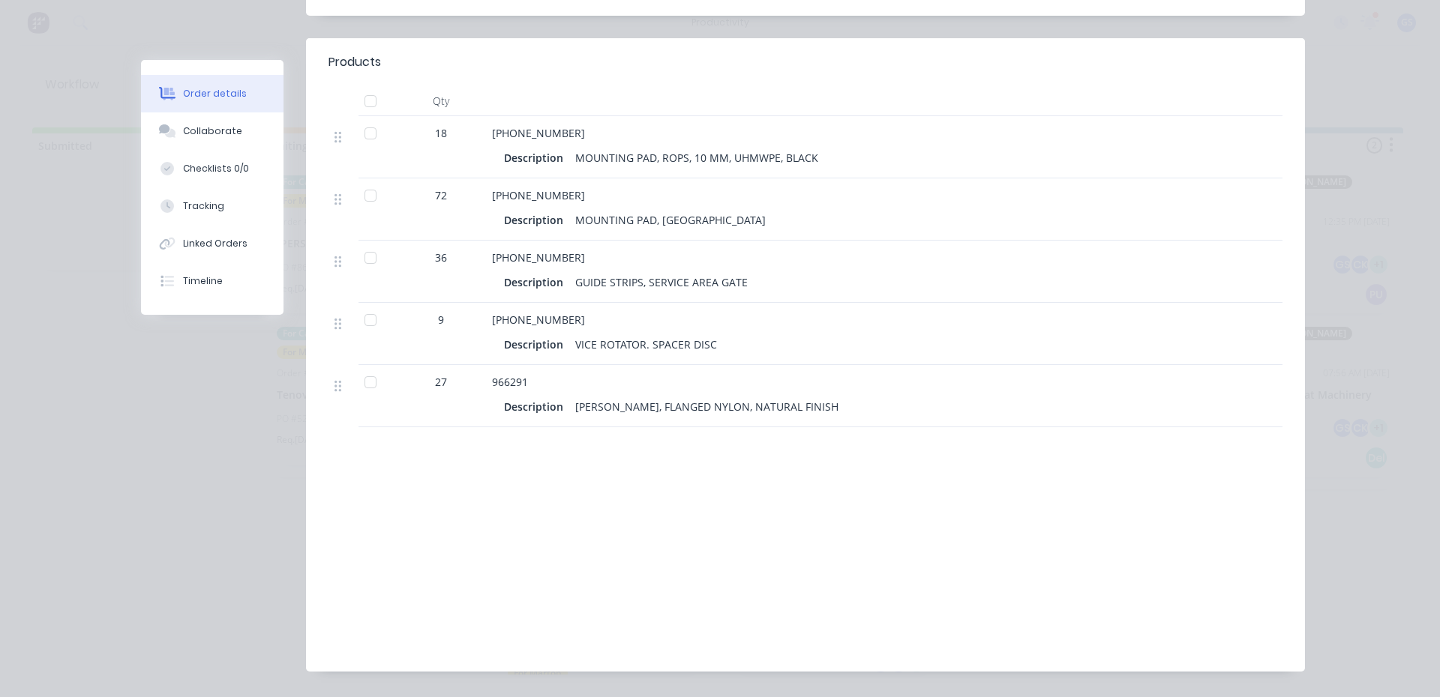
click at [370, 367] on div at bounding box center [370, 382] width 30 height 30
click at [163, 125] on icon at bounding box center [167, 130] width 17 height 13
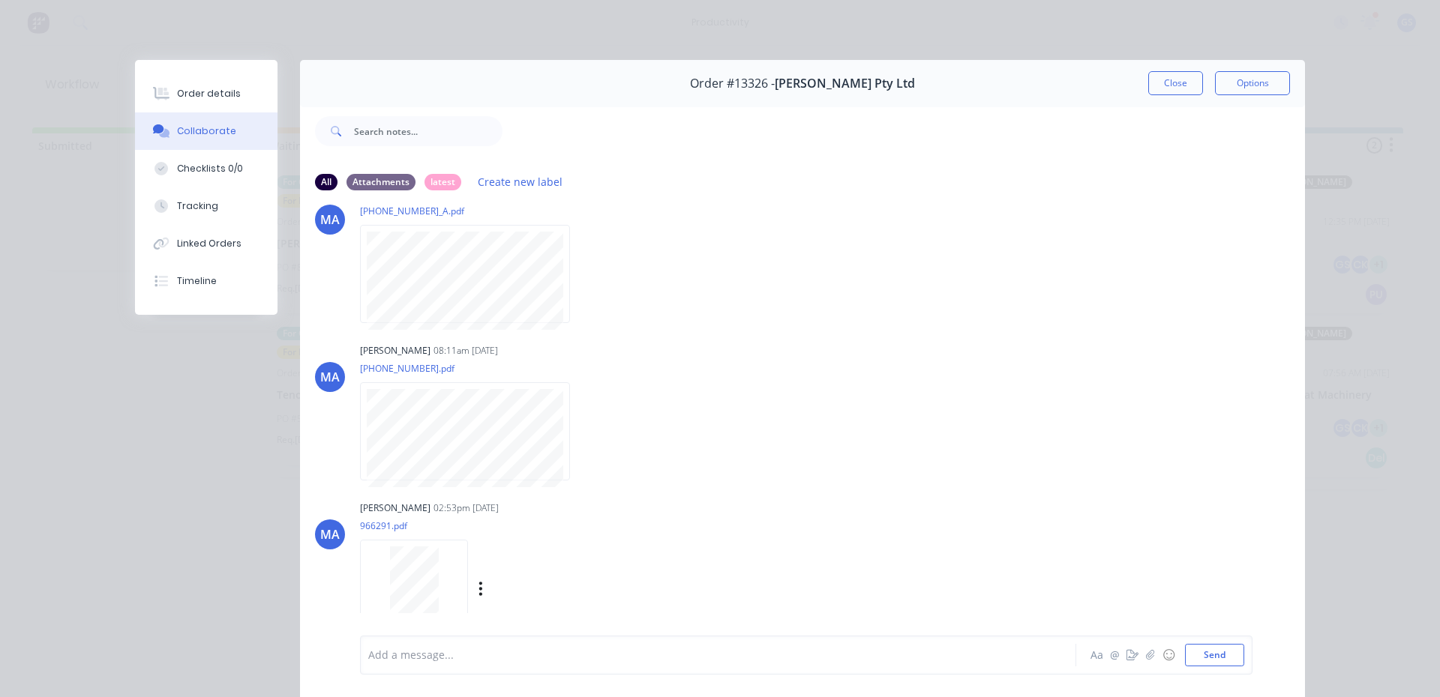
scroll to position [79, 0]
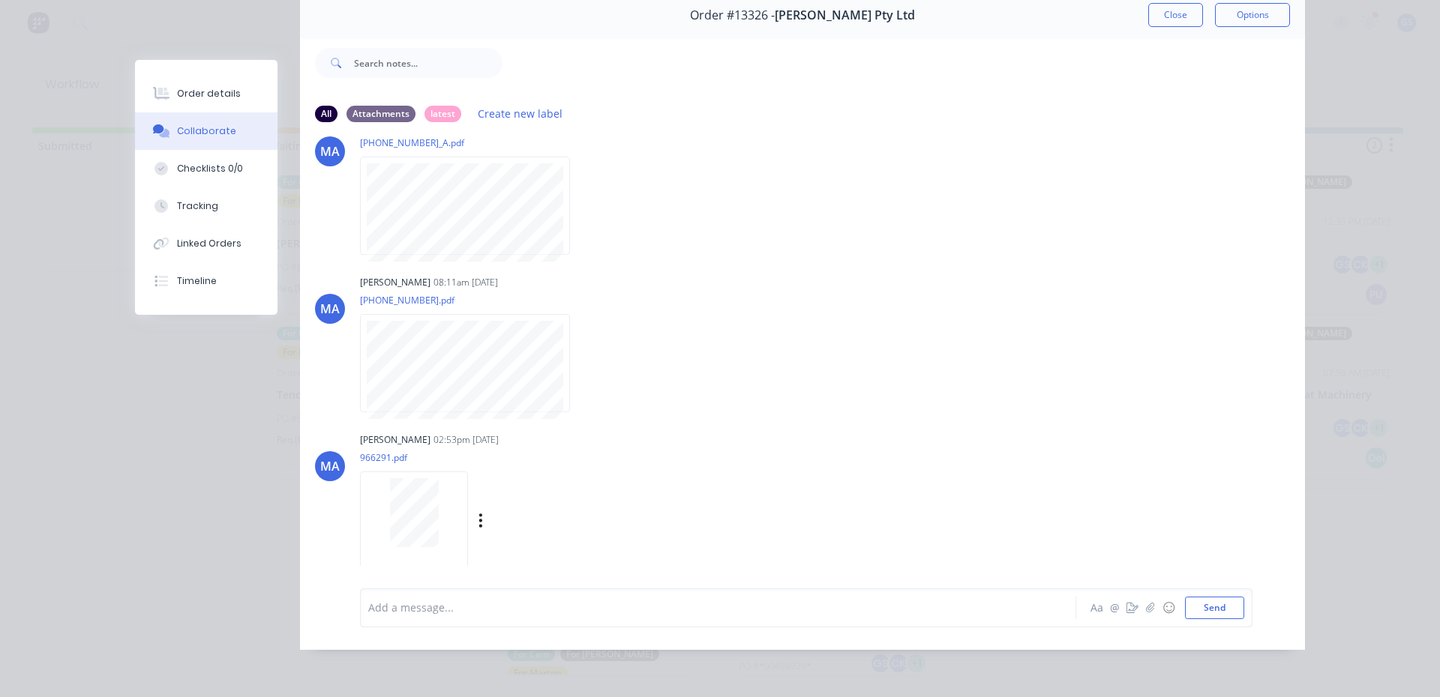
click at [436, 545] on div at bounding box center [414, 521] width 108 height 98
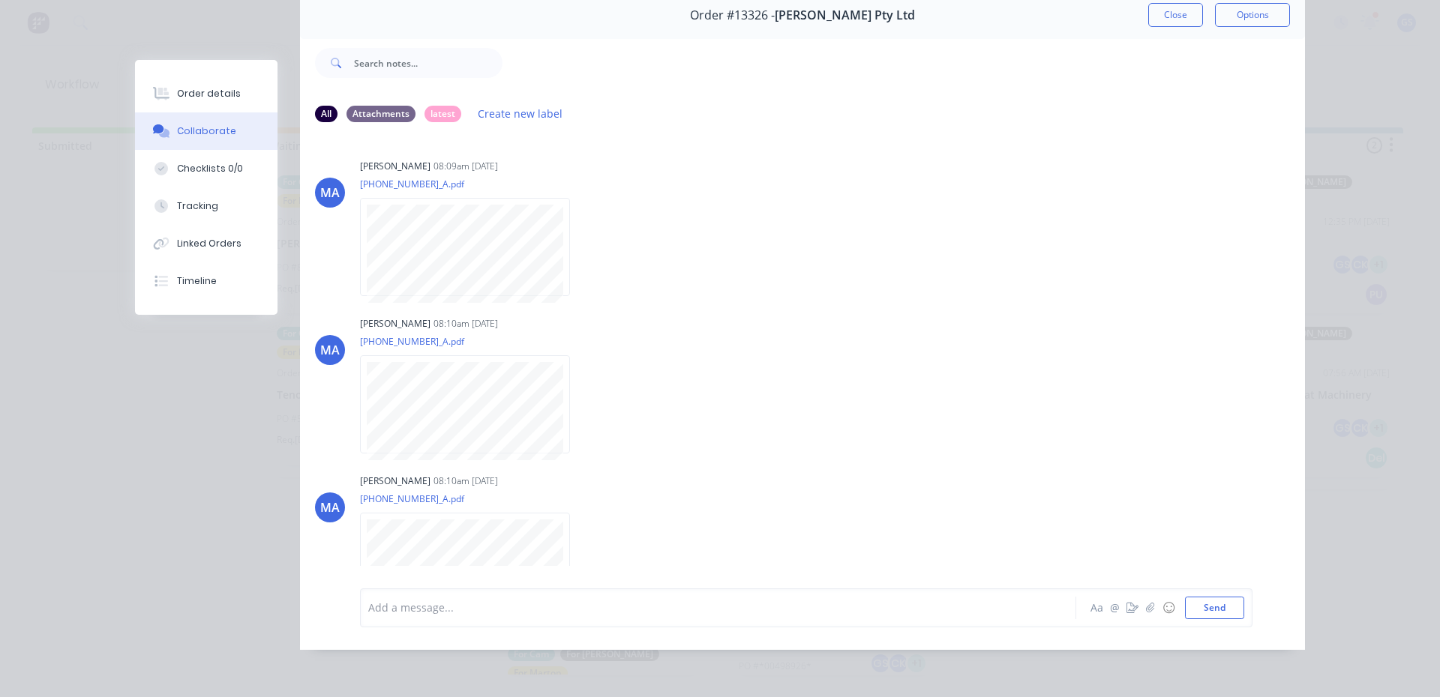
scroll to position [0, 0]
drag, startPoint x: 1184, startPoint y: 10, endPoint x: 1147, endPoint y: 74, distance: 73.6
click at [1184, 11] on button "Close" at bounding box center [1175, 15] width 55 height 24
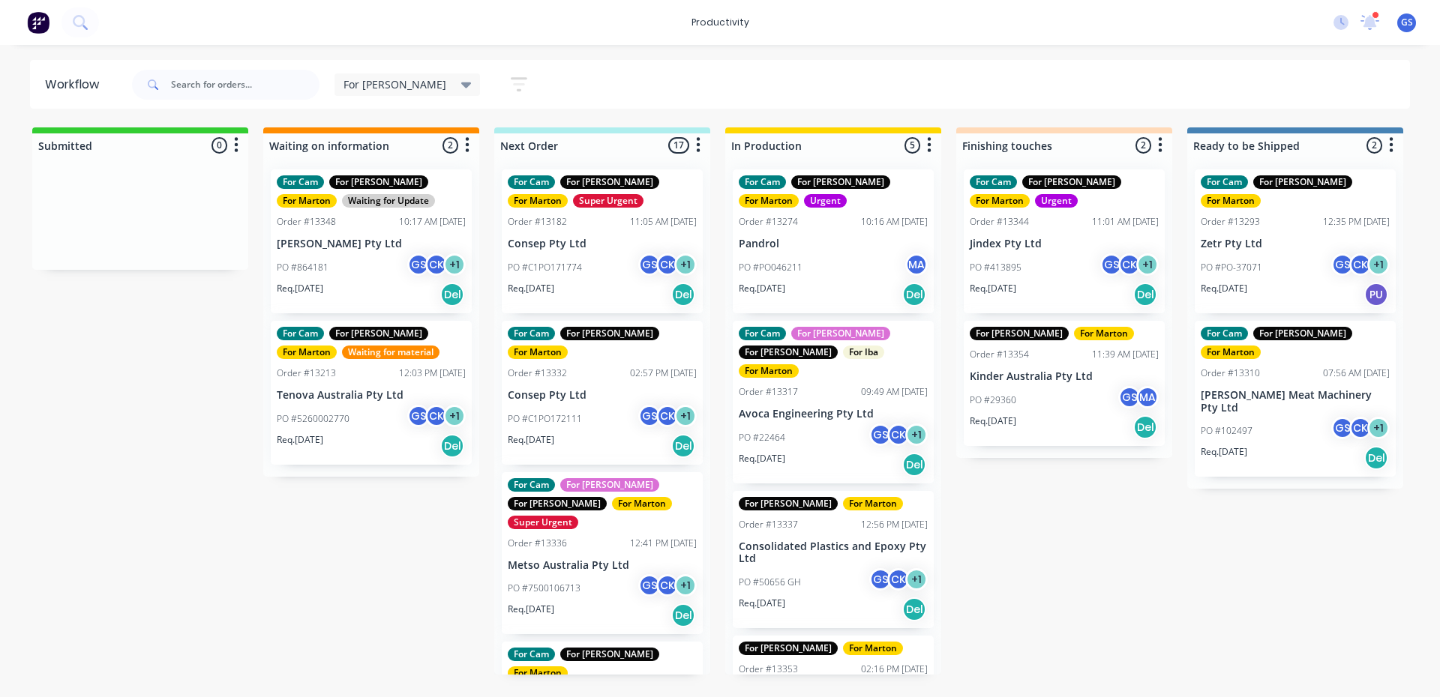
click at [595, 282] on div "Req. [DATE] Del" at bounding box center [602, 294] width 189 height 25
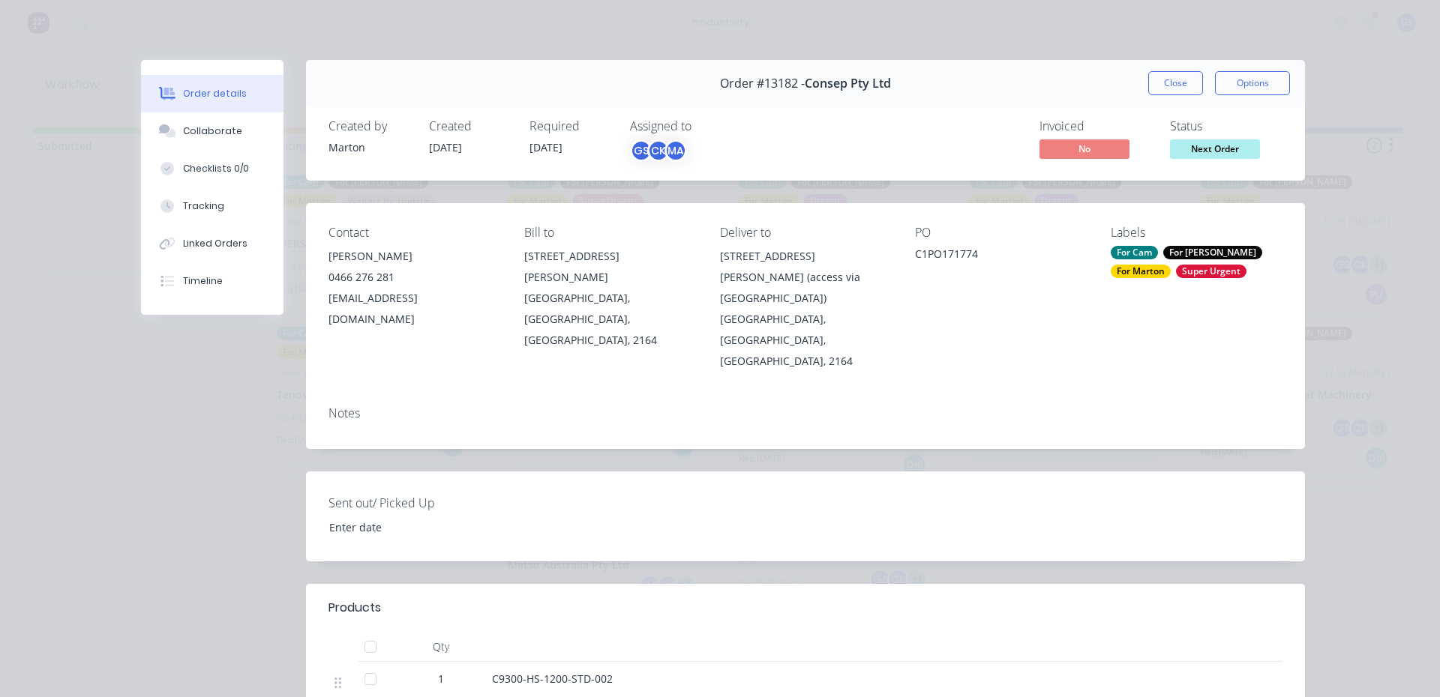
click at [1148, 94] on div "Close Options" at bounding box center [1219, 83] width 142 height 24
click at [1152, 86] on button "Close" at bounding box center [1175, 83] width 55 height 24
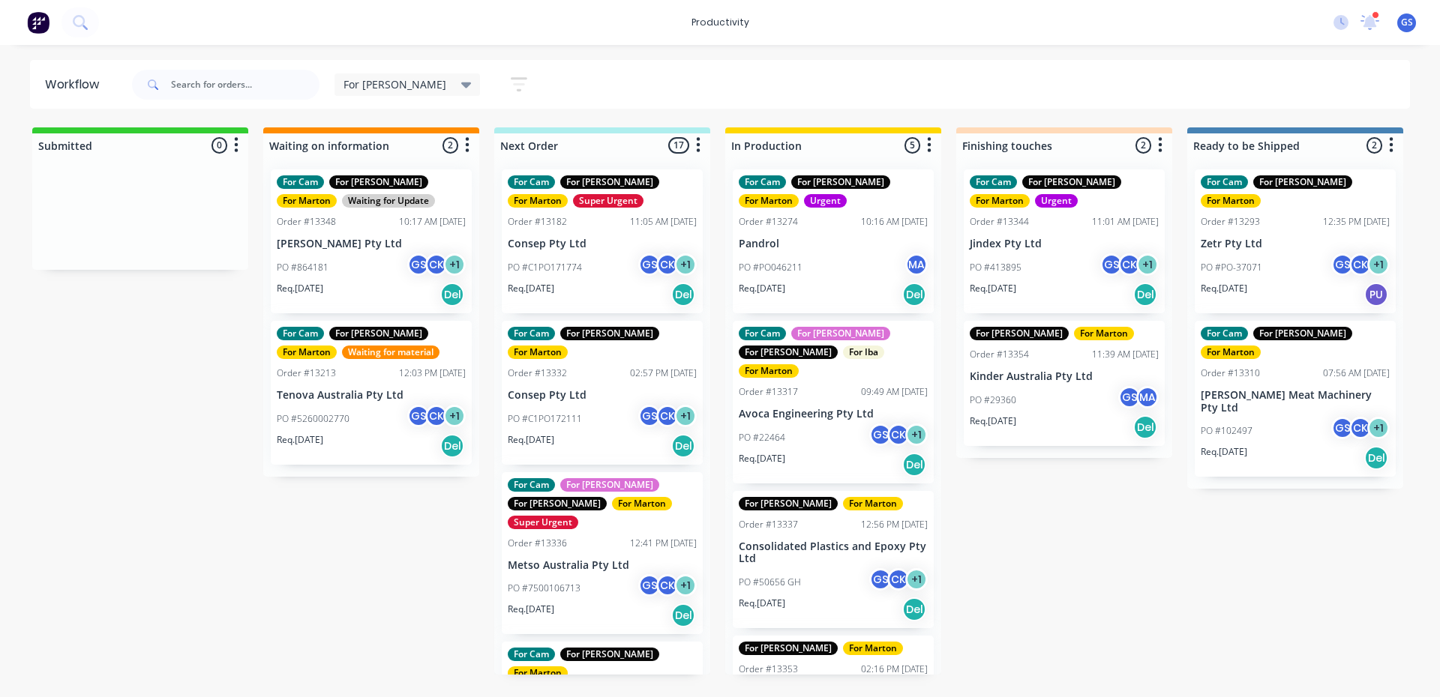
click at [630, 223] on div "11:05 AM [DATE]" at bounding box center [663, 221] width 67 height 13
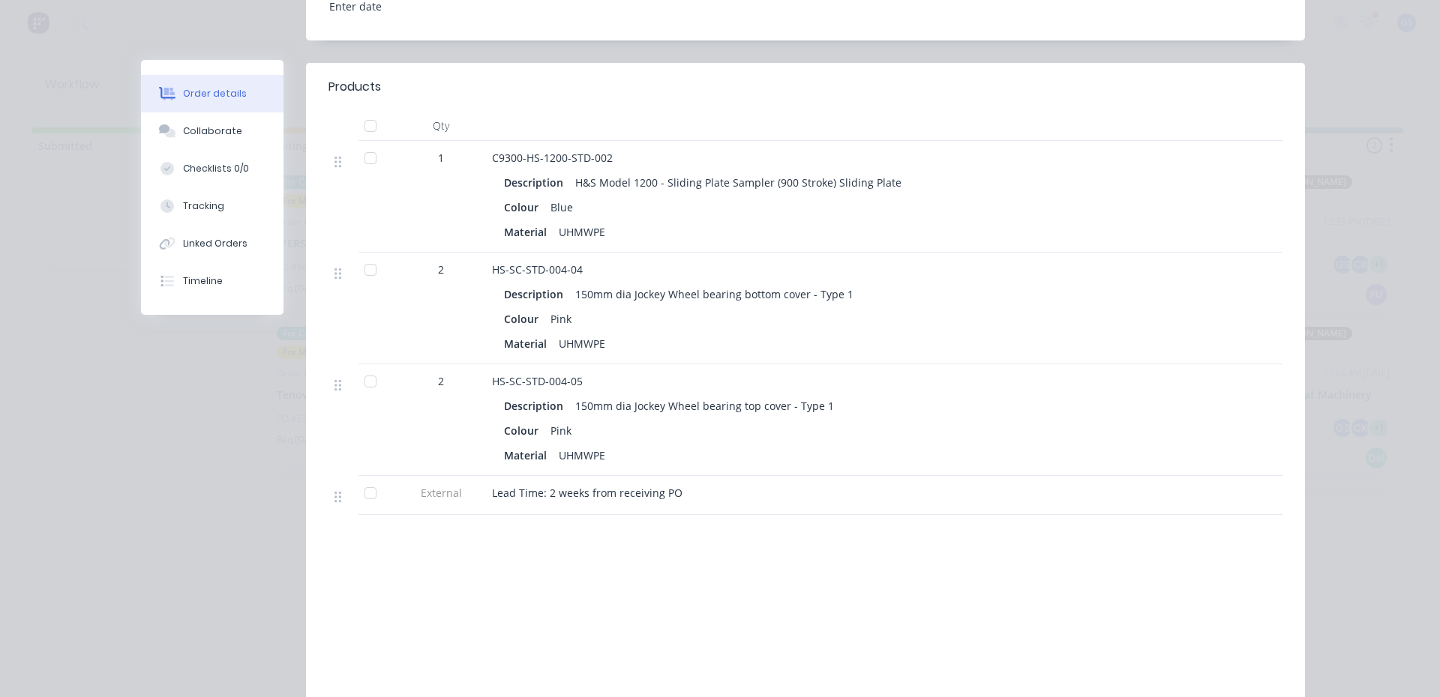
scroll to position [525, 0]
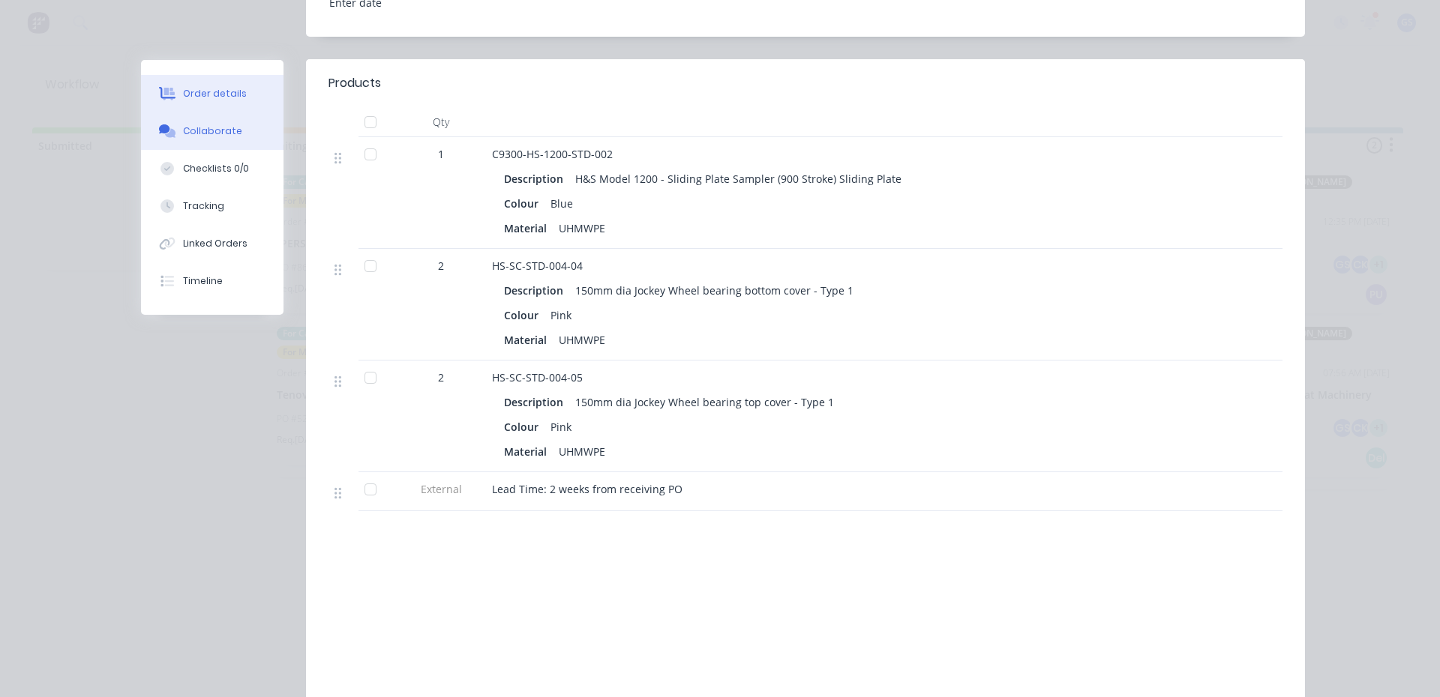
click at [211, 131] on div "Collaborate" at bounding box center [212, 130] width 59 height 13
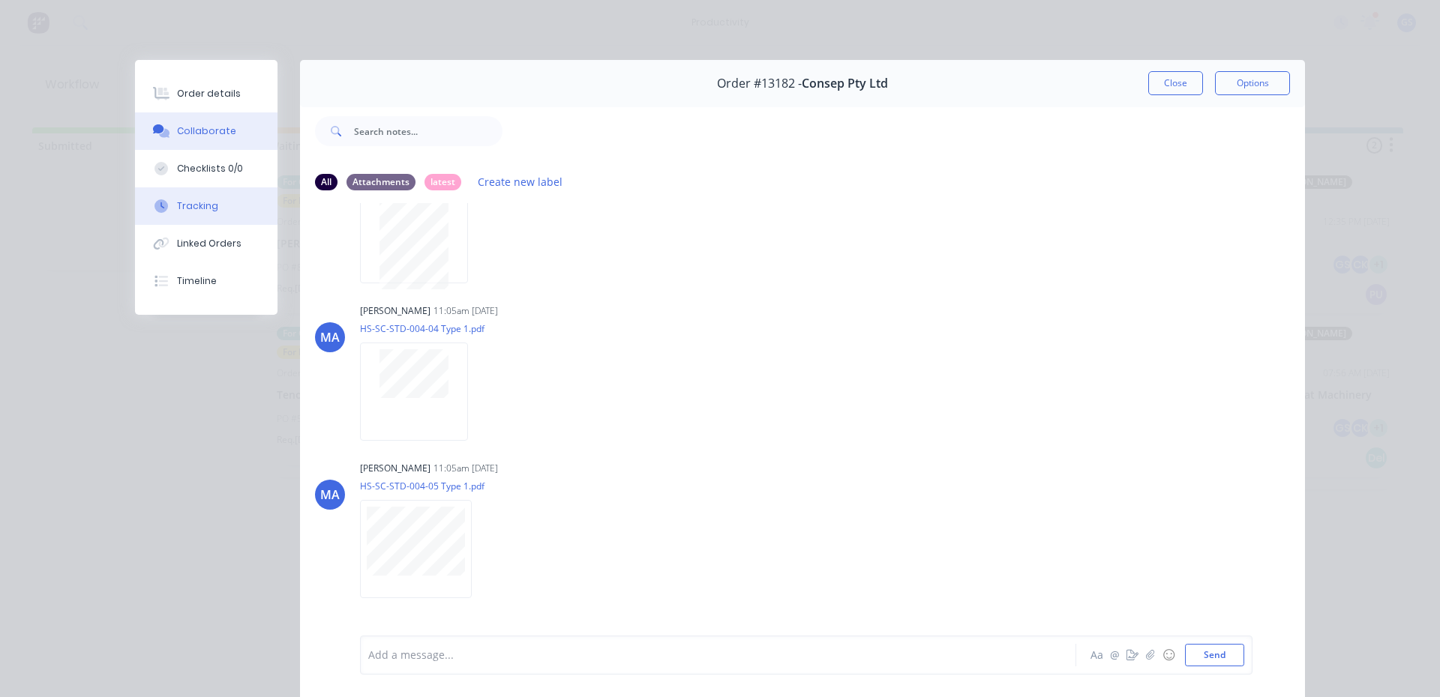
scroll to position [0, 0]
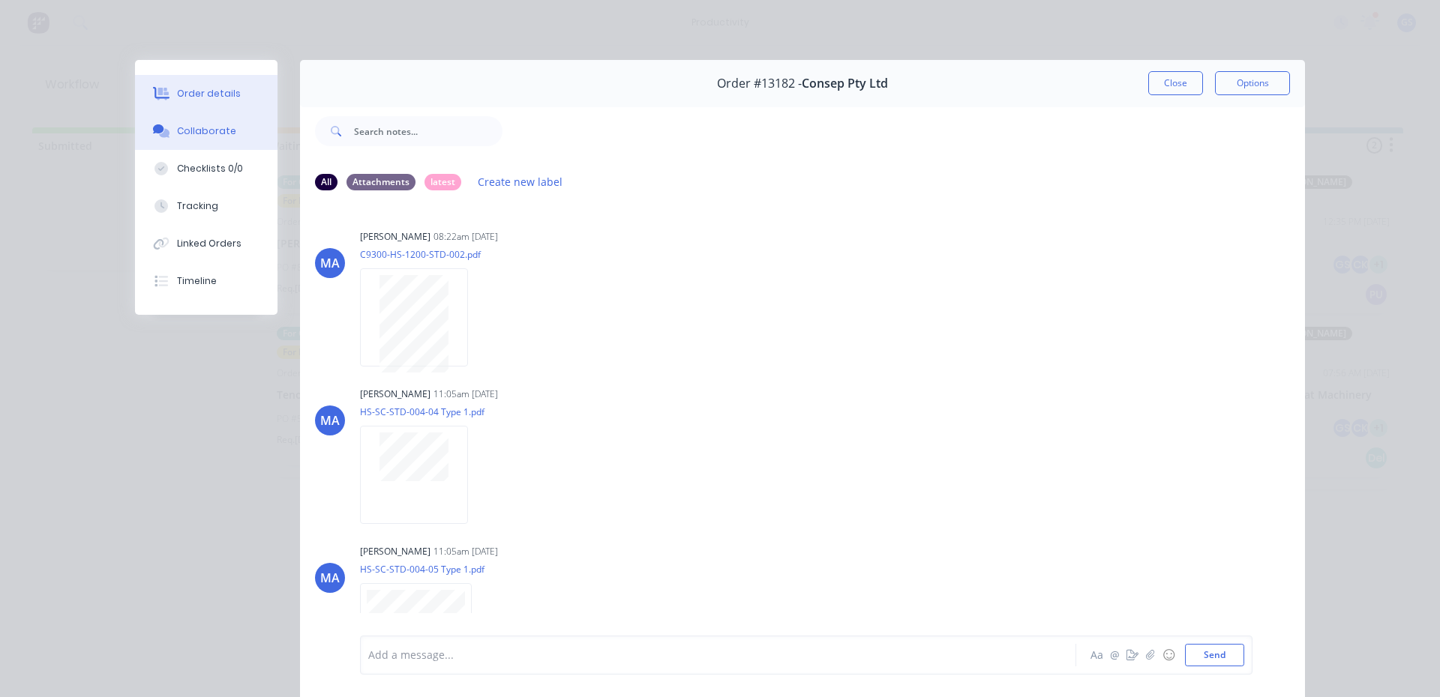
click at [234, 94] on button "Order details" at bounding box center [206, 93] width 142 height 37
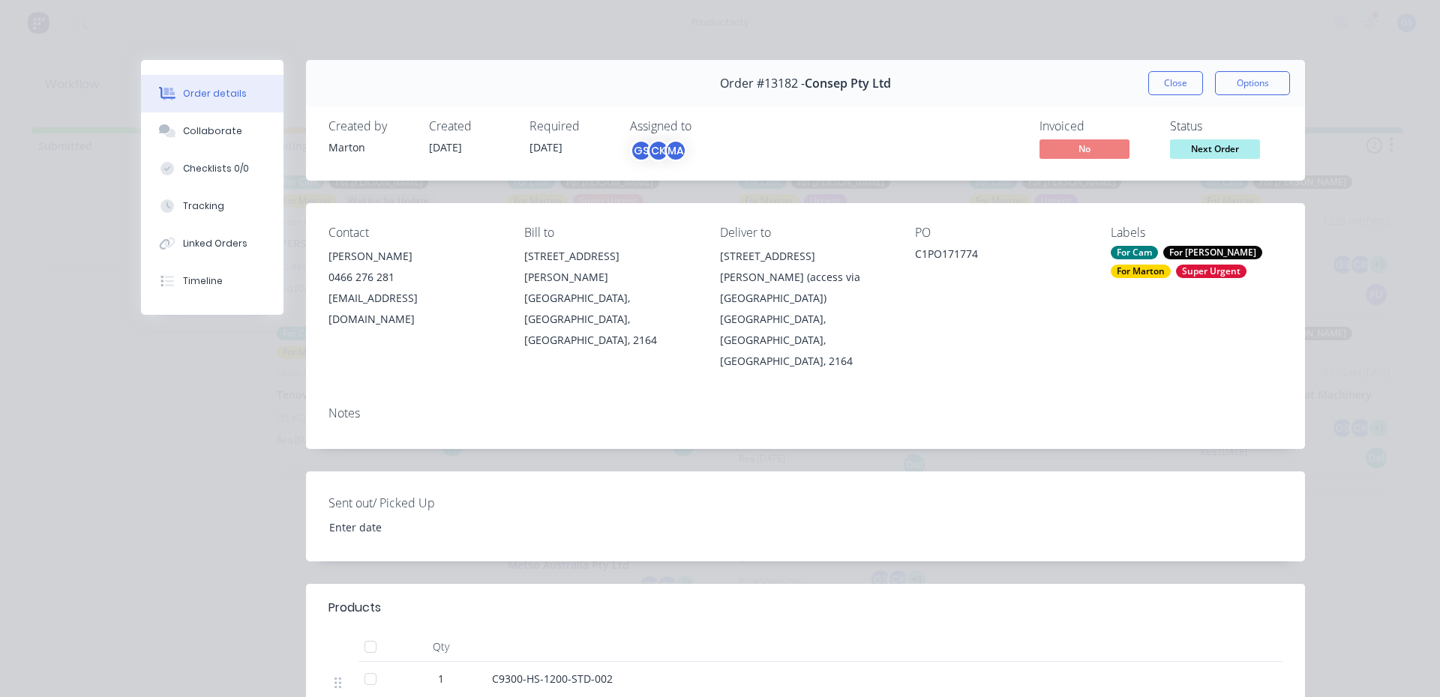
click at [1152, 73] on button "Close" at bounding box center [1175, 83] width 55 height 24
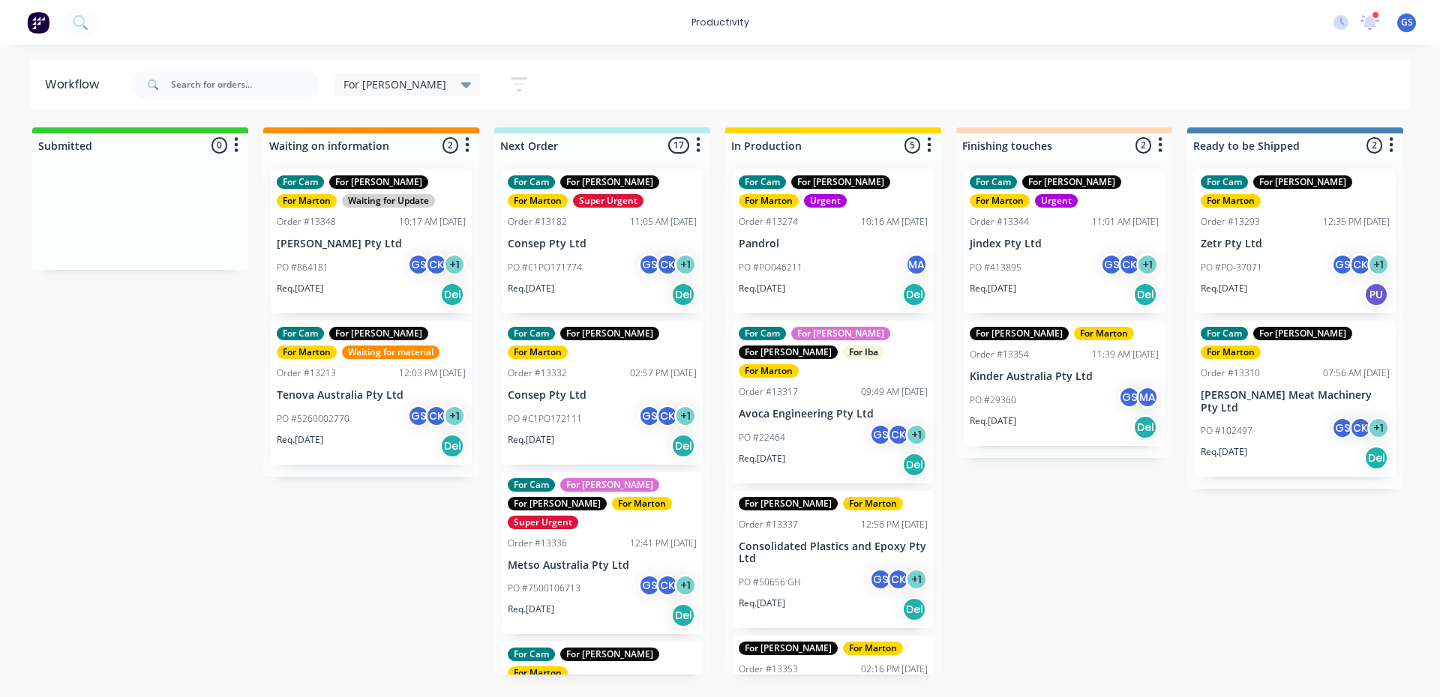
click at [848, 268] on div "PO #PO046211 MA" at bounding box center [833, 267] width 189 height 28
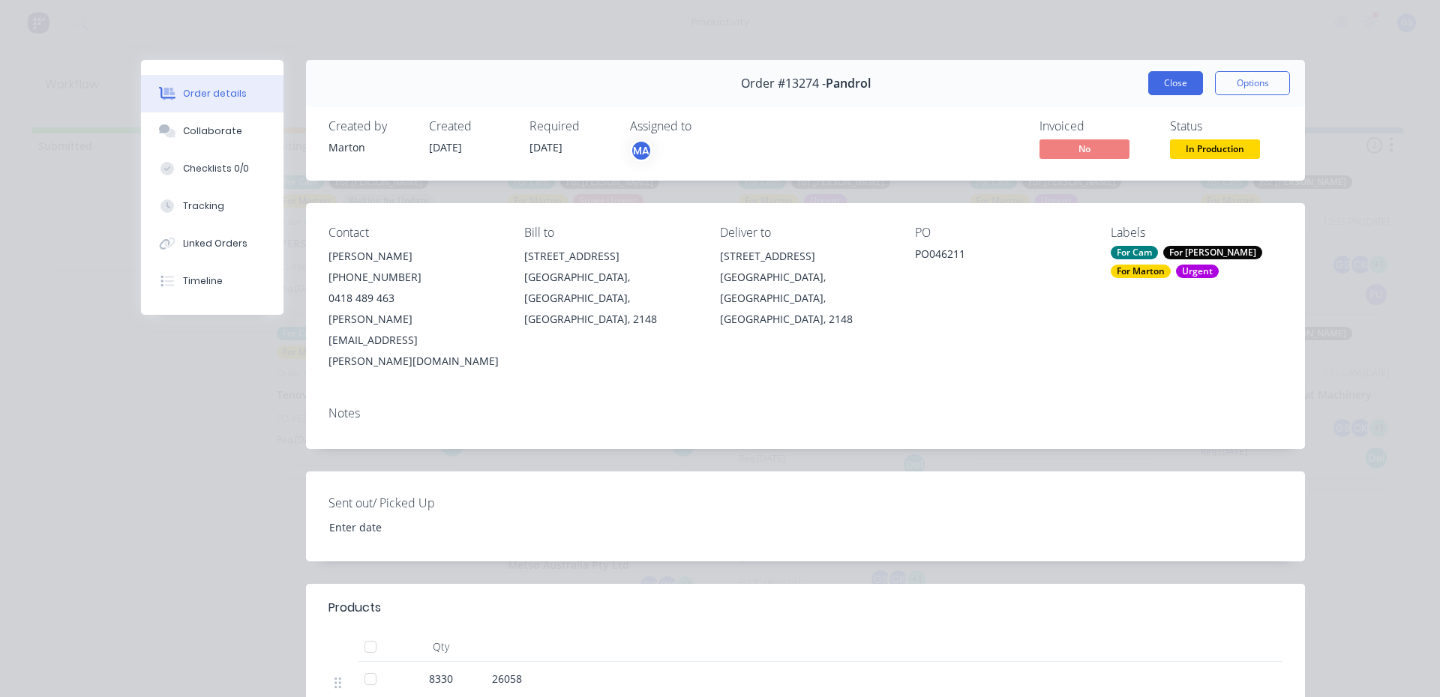
click at [1185, 85] on button "Close" at bounding box center [1175, 83] width 55 height 24
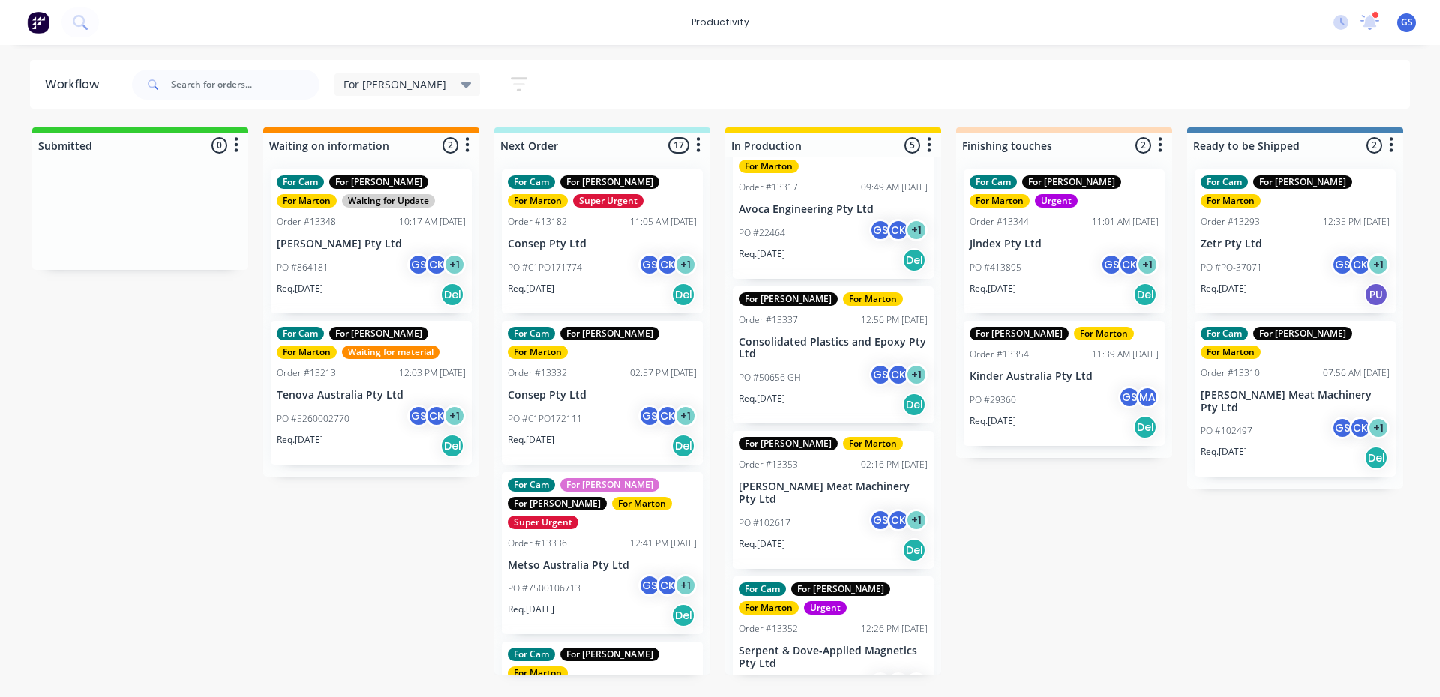
scroll to position [225, 0]
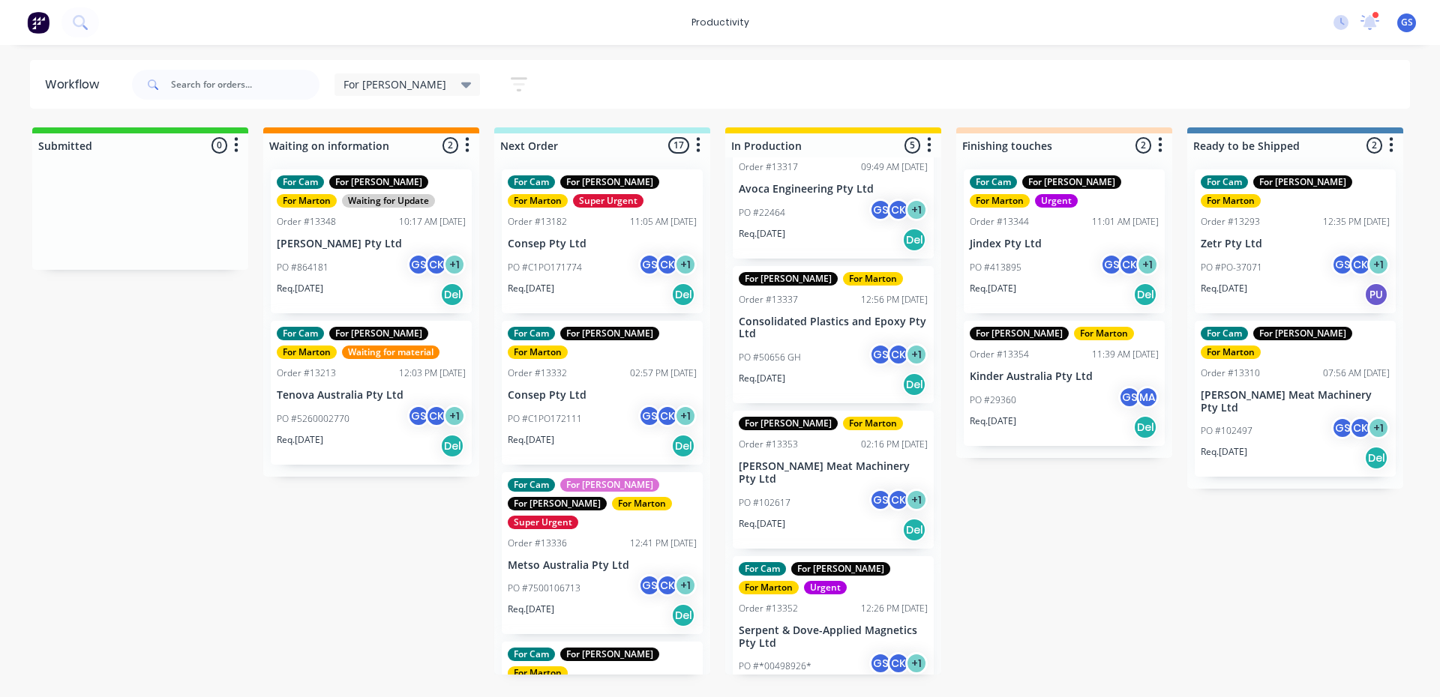
click at [818, 374] on div "Req. [DATE] Del" at bounding box center [833, 384] width 189 height 25
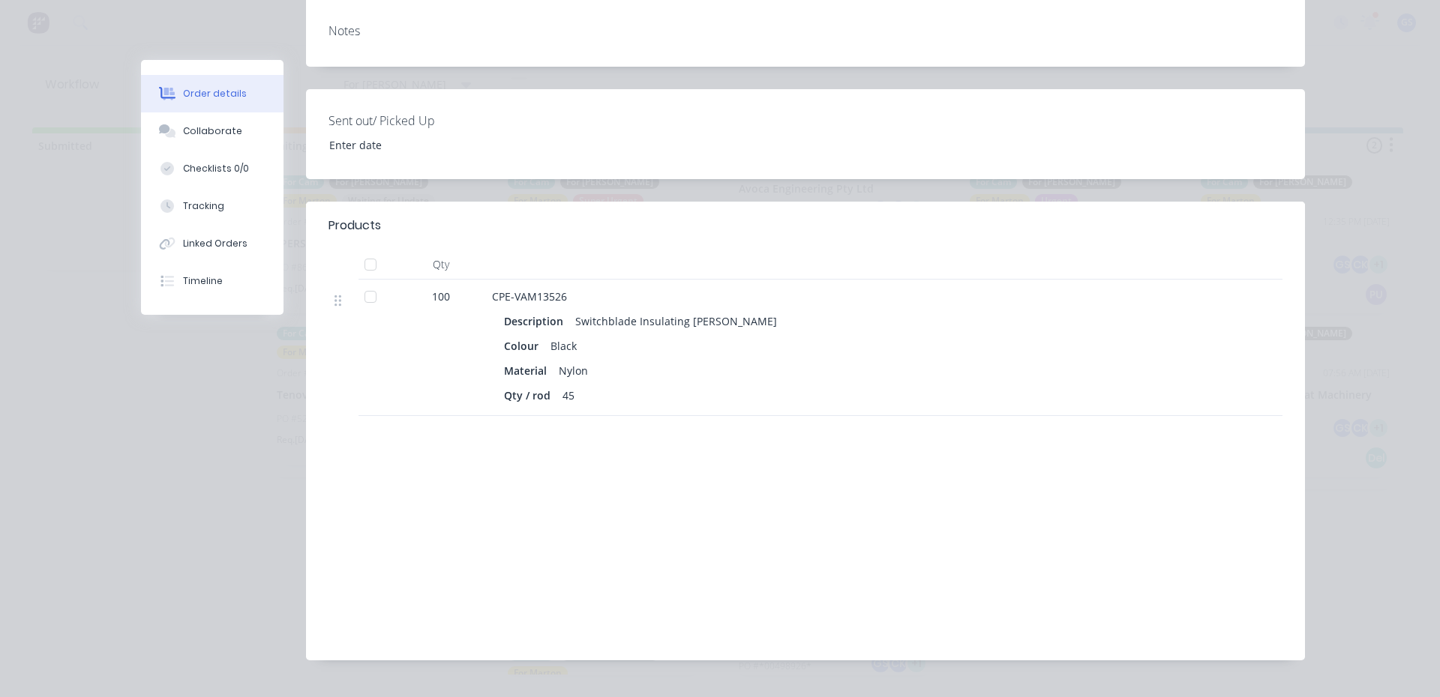
scroll to position [373, 0]
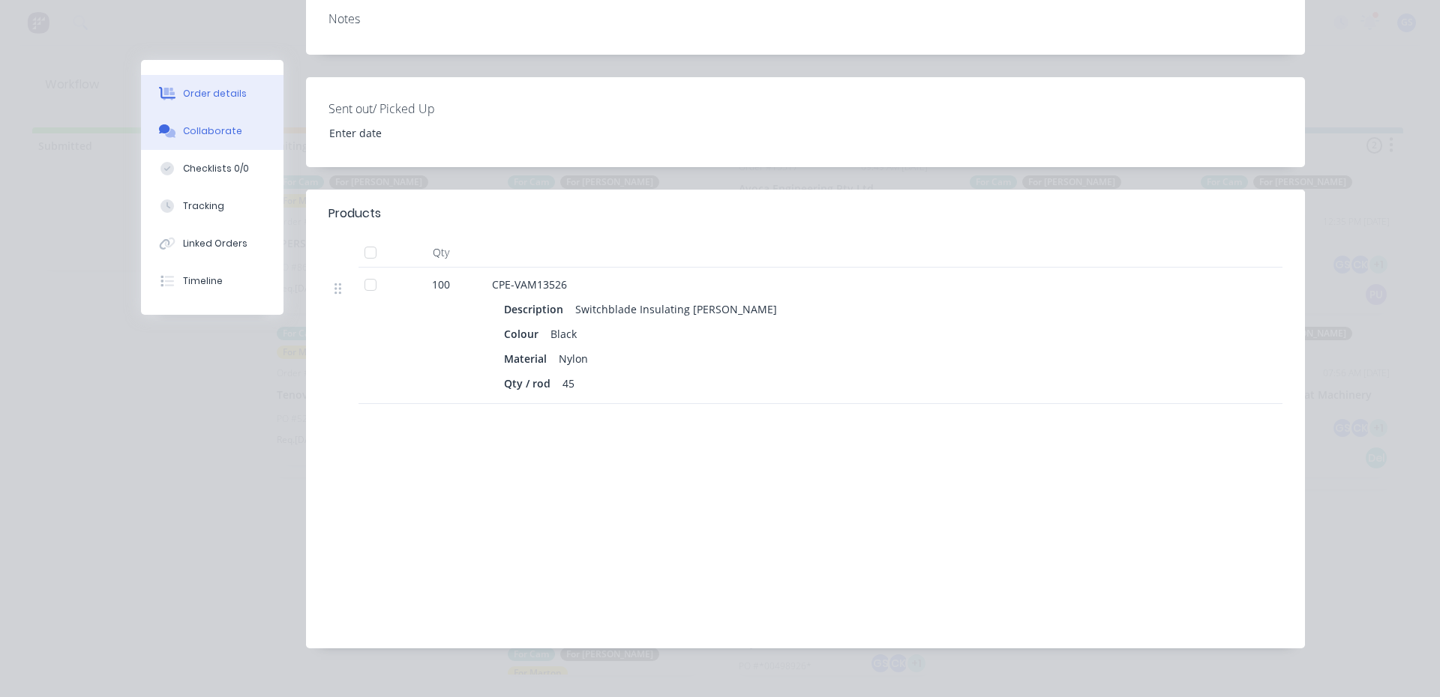
click at [248, 127] on button "Collaborate" at bounding box center [212, 130] width 142 height 37
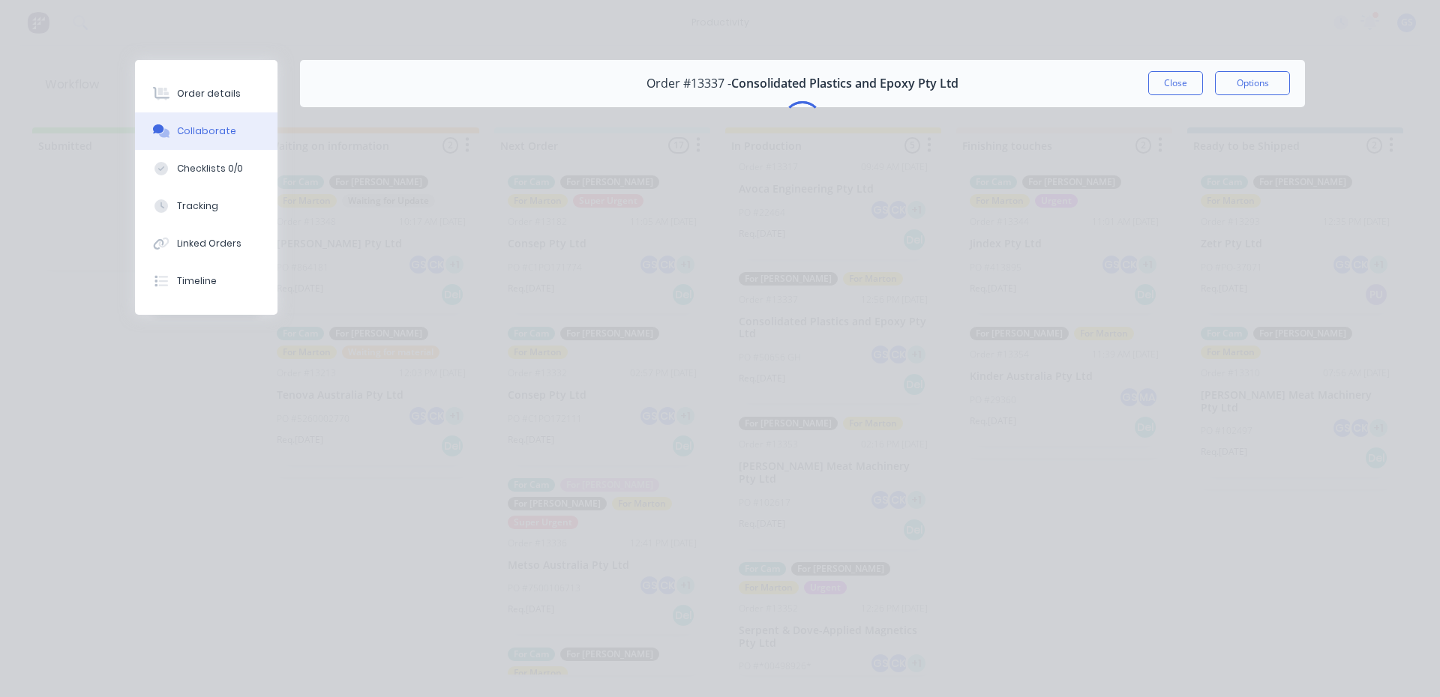
scroll to position [0, 0]
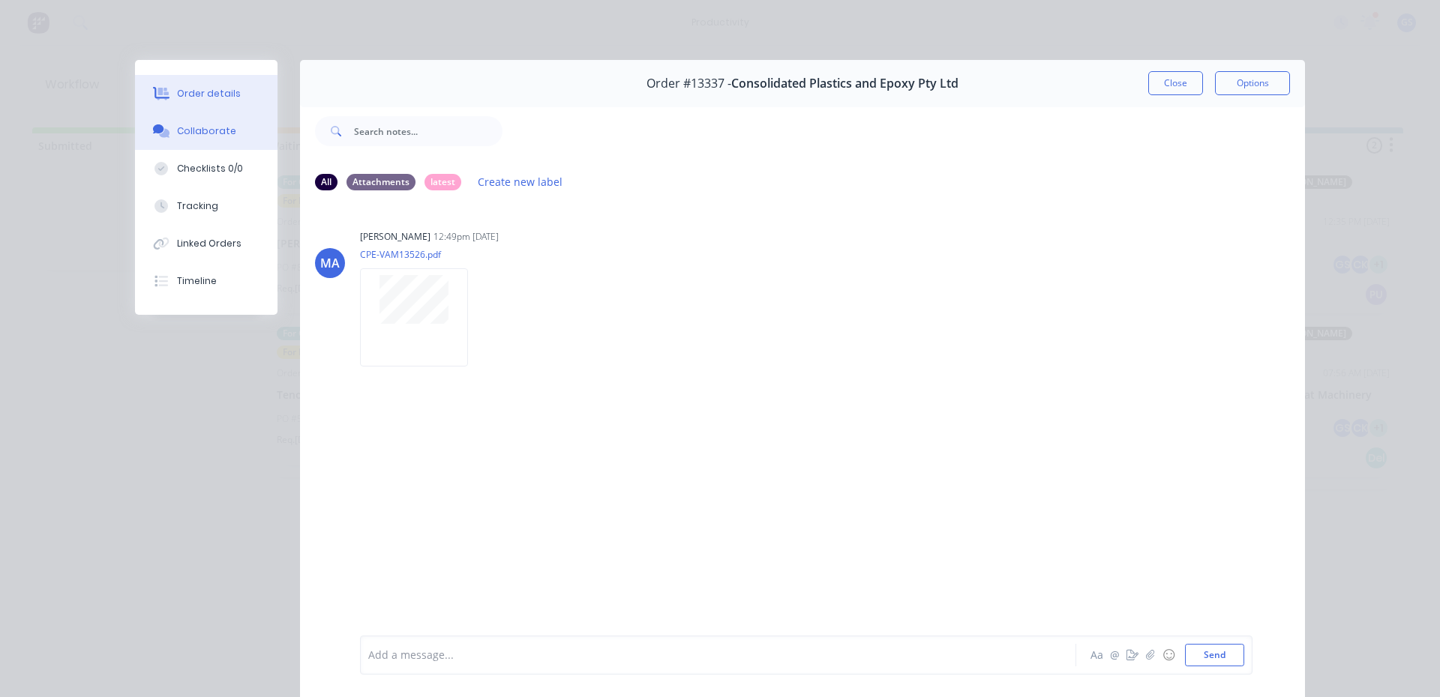
click at [226, 88] on div "Order details" at bounding box center [209, 93] width 64 height 13
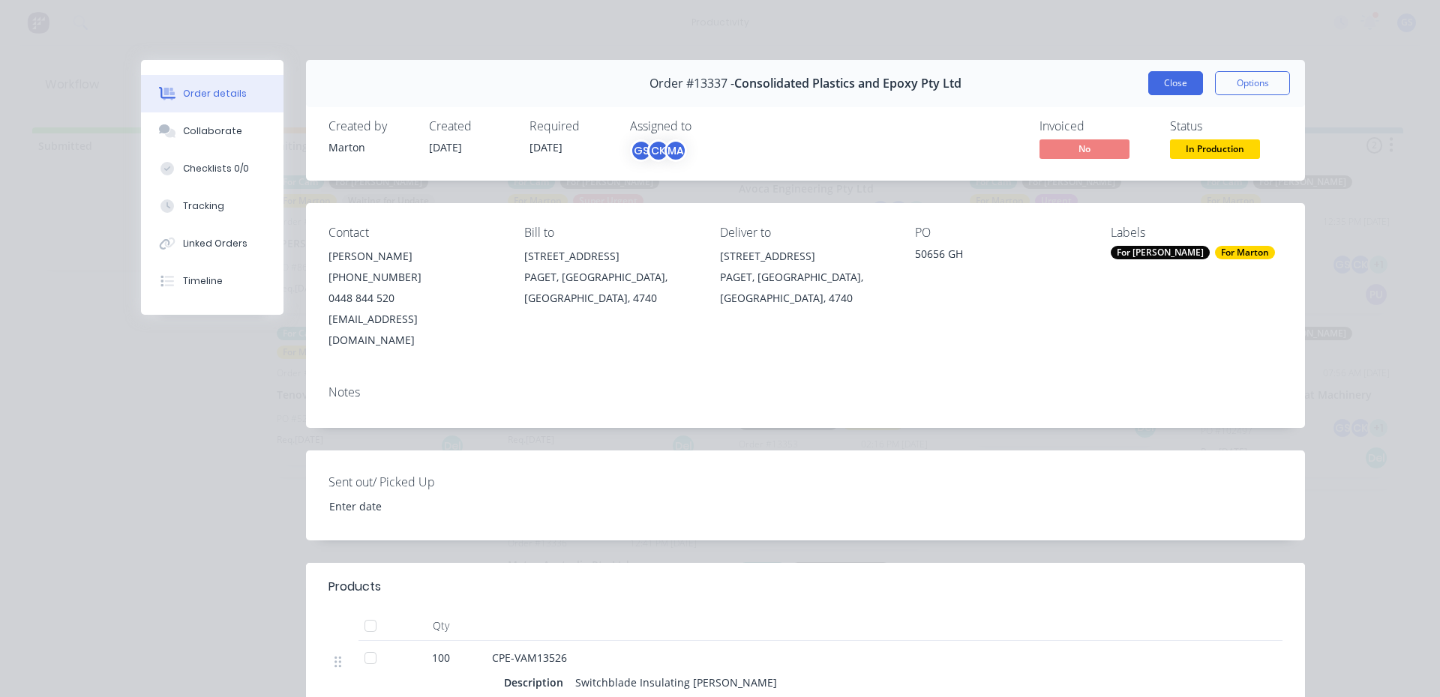
click at [1168, 81] on button "Close" at bounding box center [1175, 83] width 55 height 24
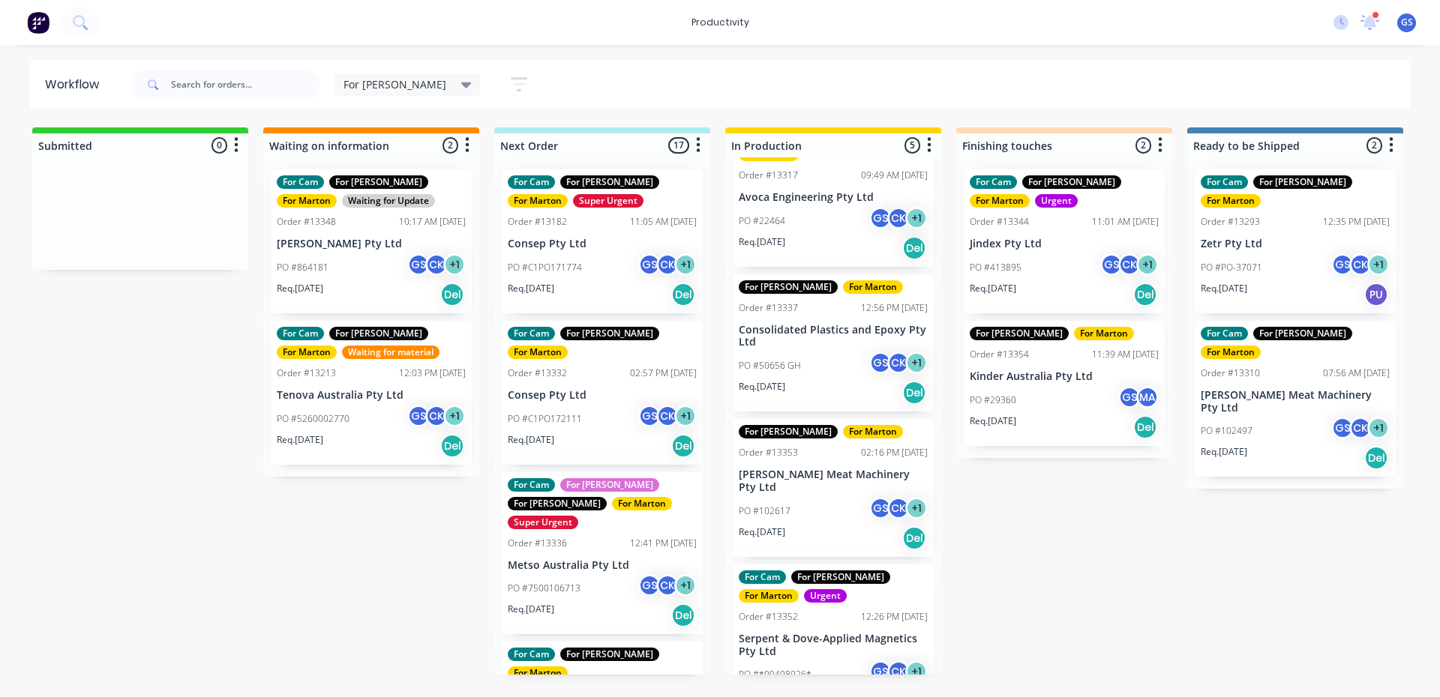
scroll to position [232, 0]
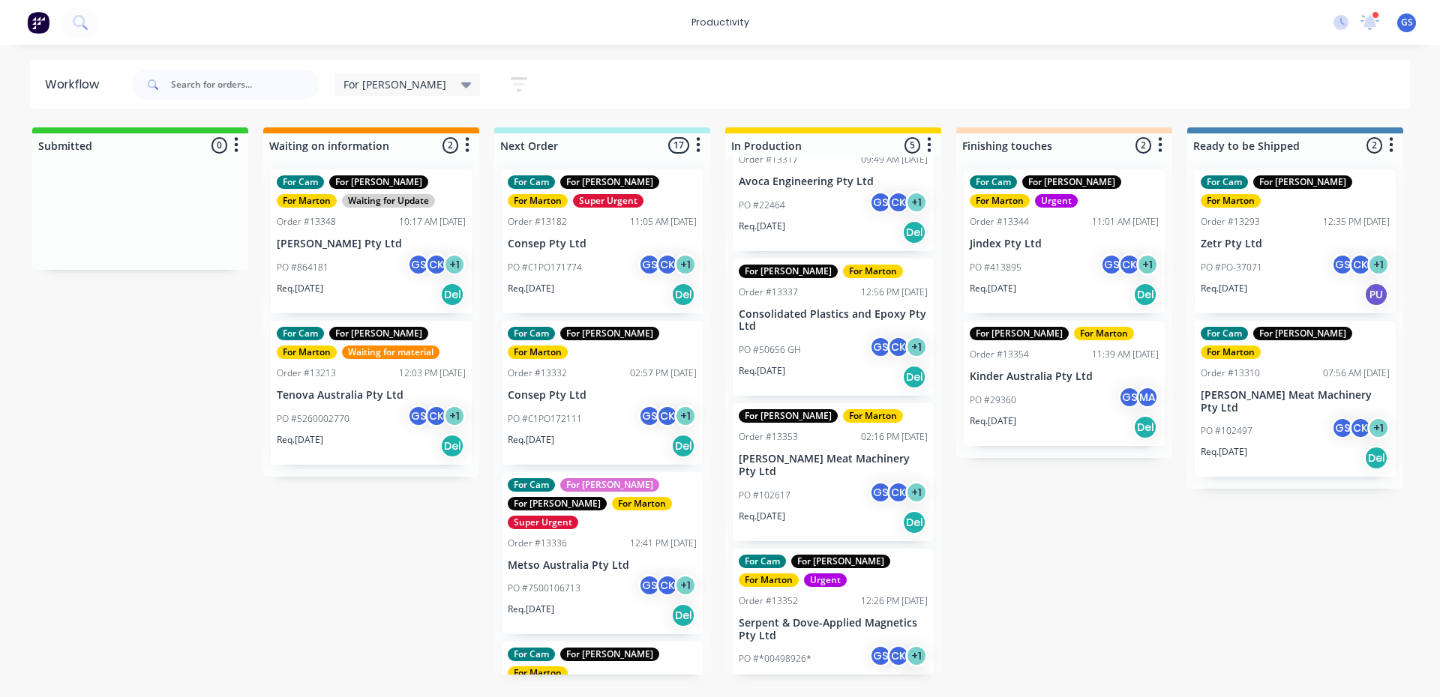
click at [815, 448] on div "For [PERSON_NAME] For [PERSON_NAME] Order #13353 02:16 PM [DATE] [PERSON_NAME] …" at bounding box center [833, 472] width 201 height 138
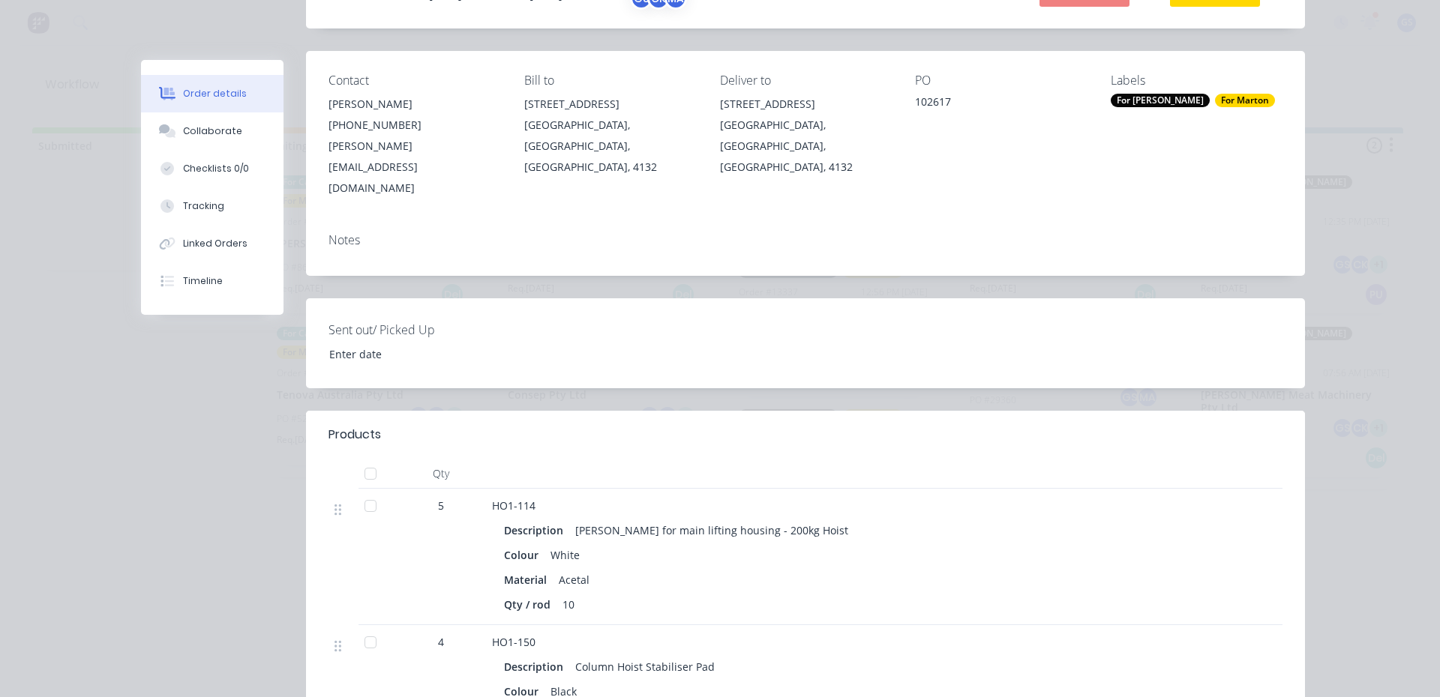
scroll to position [450, 0]
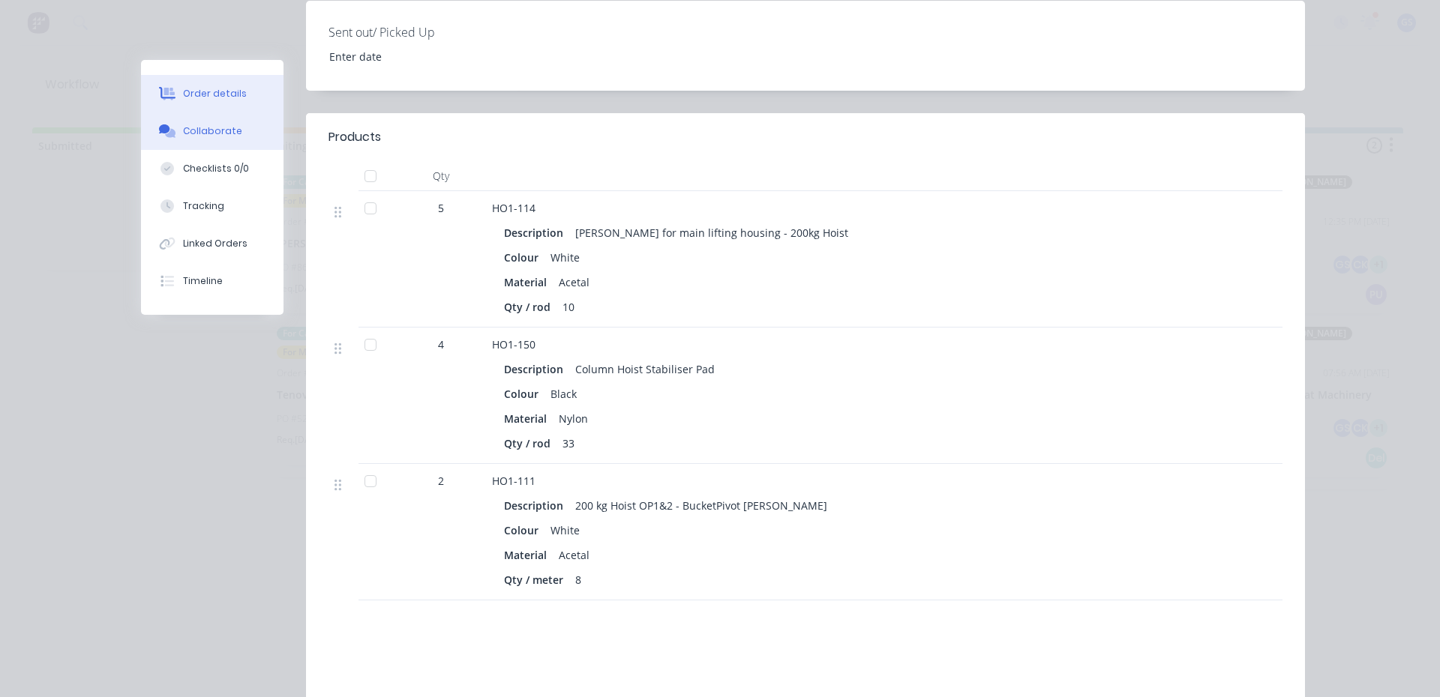
drag, startPoint x: 253, startPoint y: 127, endPoint x: 258, endPoint y: 133, distance: 8.1
click at [253, 127] on button "Collaborate" at bounding box center [212, 130] width 142 height 37
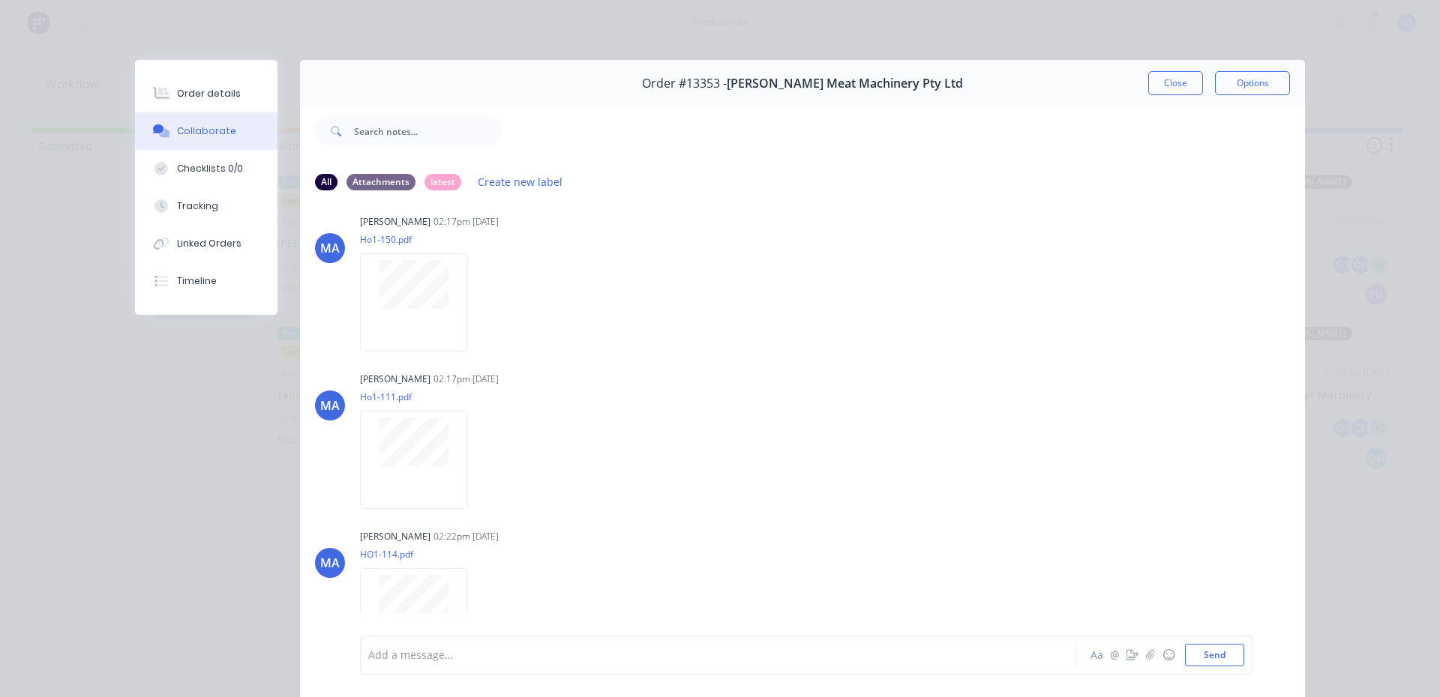
scroll to position [0, 0]
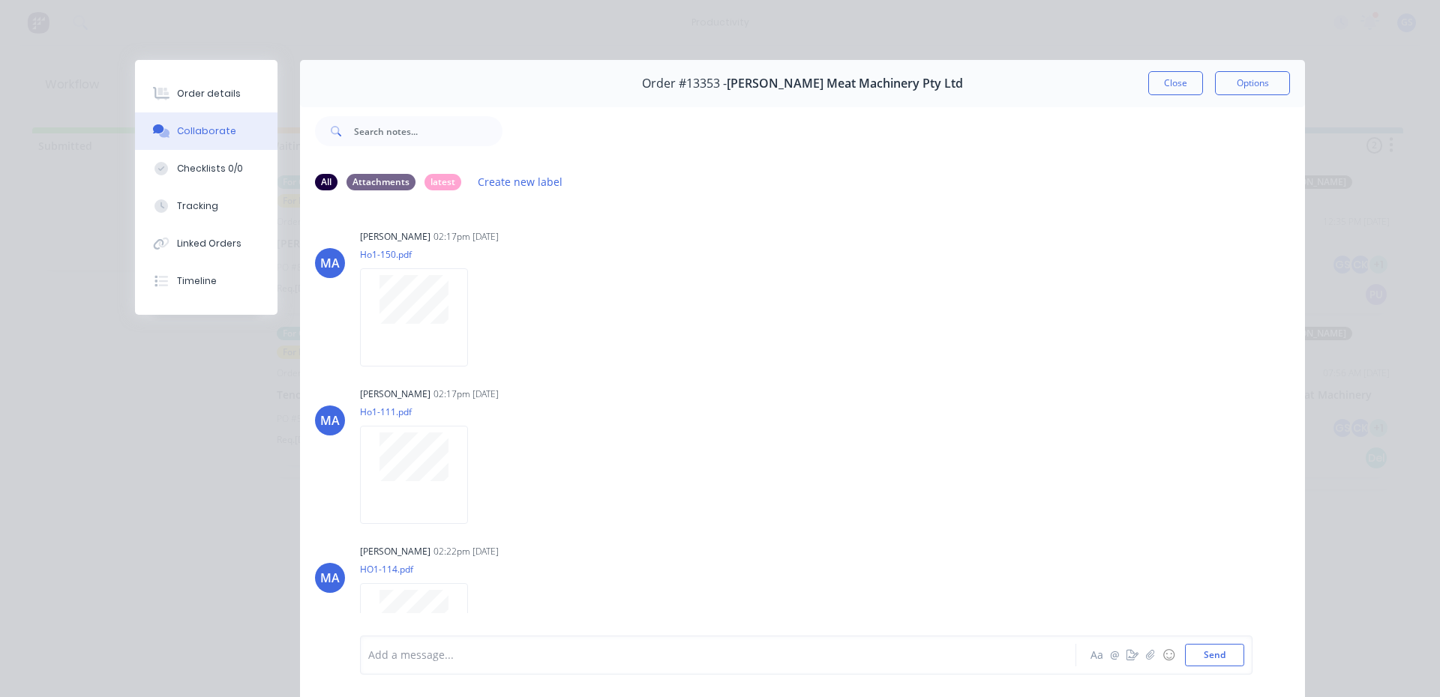
click at [1168, 89] on button "Close" at bounding box center [1175, 83] width 55 height 24
